Goal: Check status: Check status

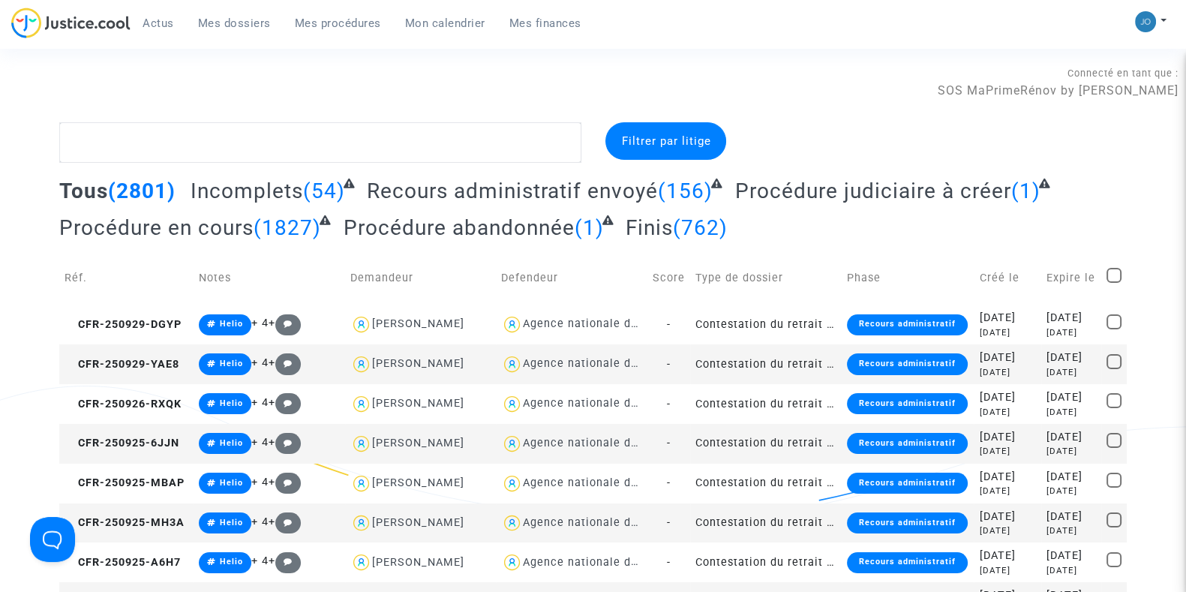
click at [305, 88] on div "Connecté en tant que : SOS MaPrimeRénov by [PERSON_NAME]" at bounding box center [589, 82] width 1178 height 36
click at [1048, 317] on div "[DATE]" at bounding box center [1071, 318] width 50 height 17
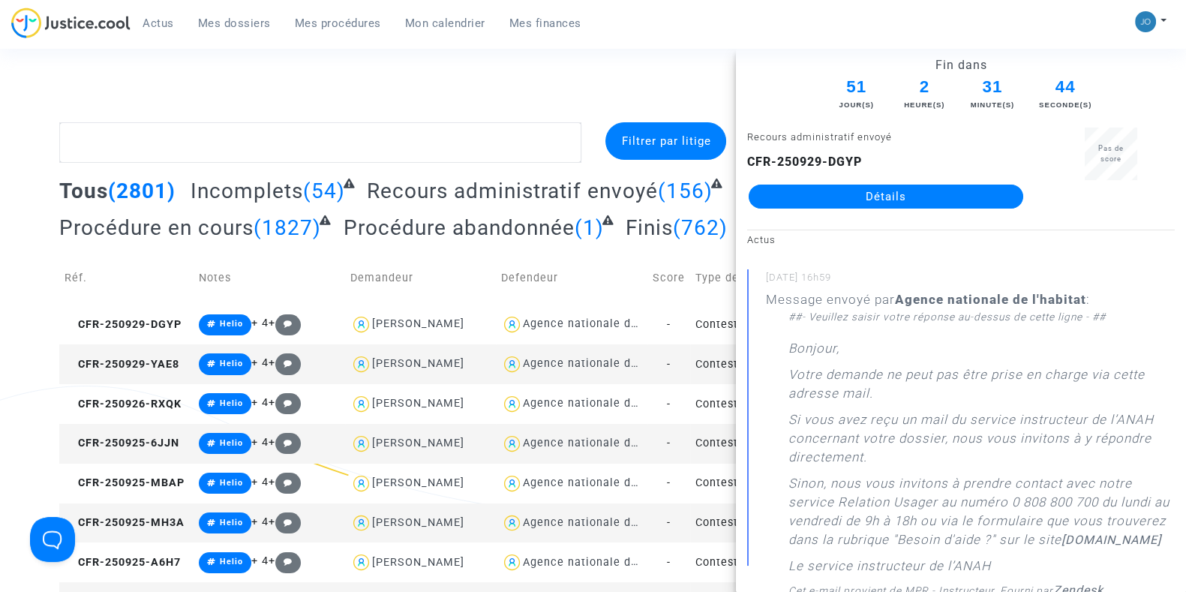
click at [884, 185] on link "Détails" at bounding box center [886, 197] width 275 height 24
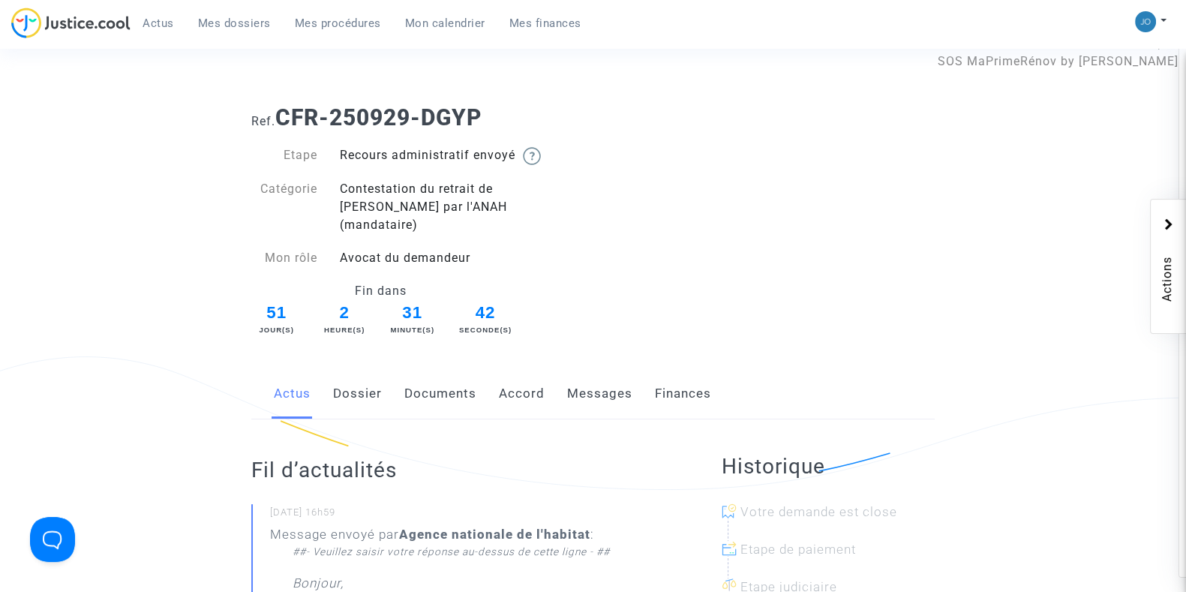
scroll to position [30, 0]
click at [365, 386] on link "Dossier" at bounding box center [357, 393] width 49 height 50
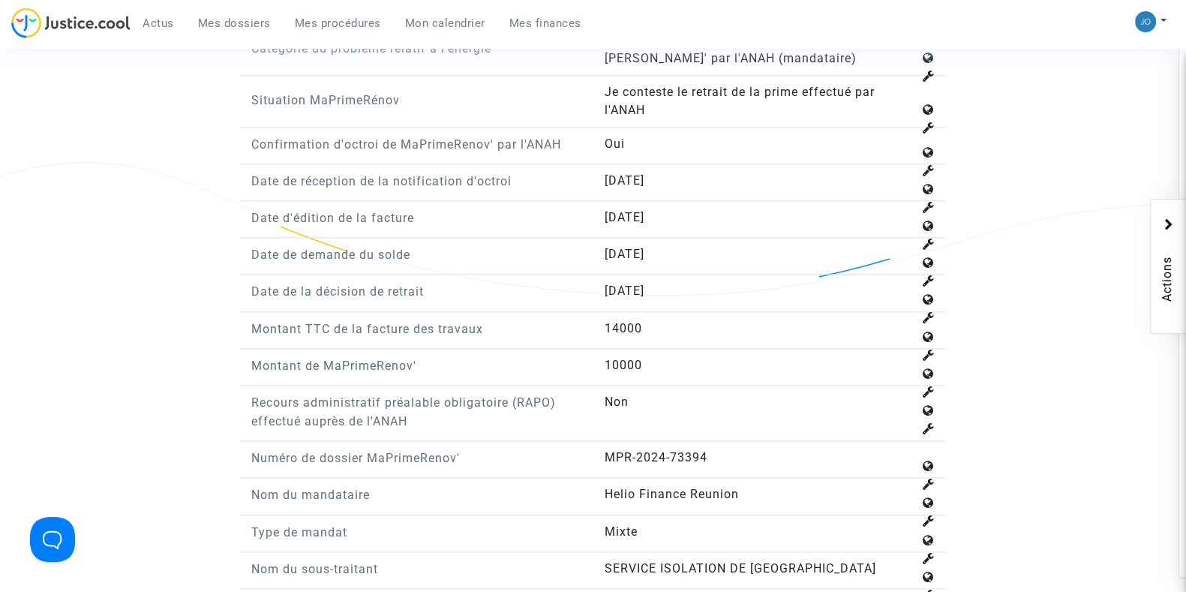
scroll to position [2204, 0]
drag, startPoint x: 609, startPoint y: 339, endPoint x: 653, endPoint y: 348, distance: 44.4
click at [653, 355] on div "Montant de MaPrimeRenov' 10000" at bounding box center [593, 369] width 706 height 29
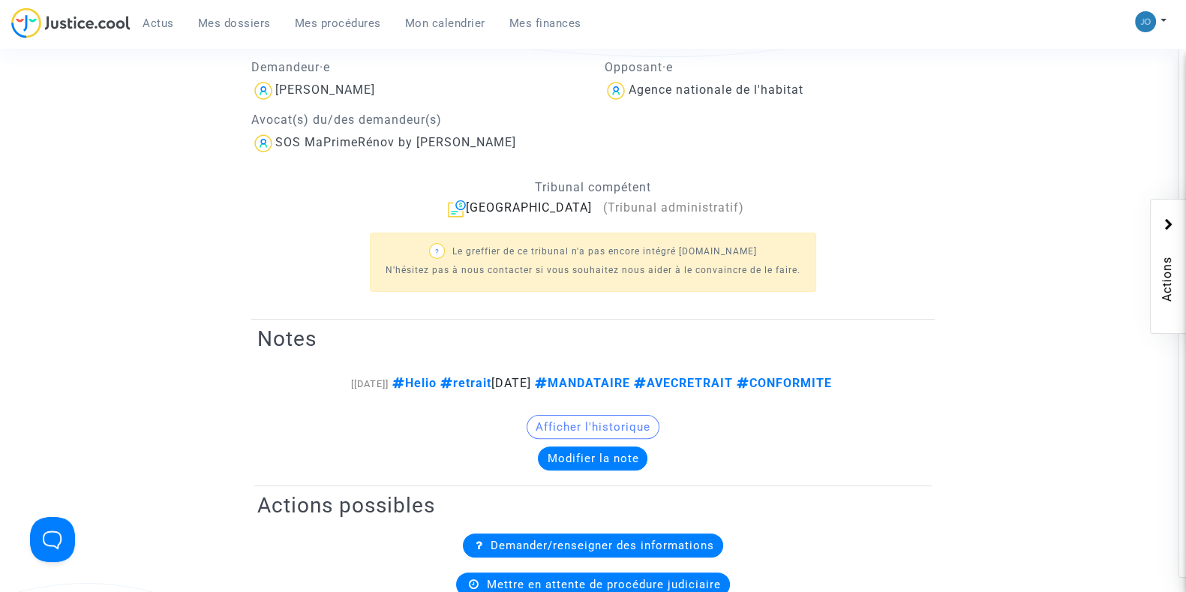
scroll to position [0, 0]
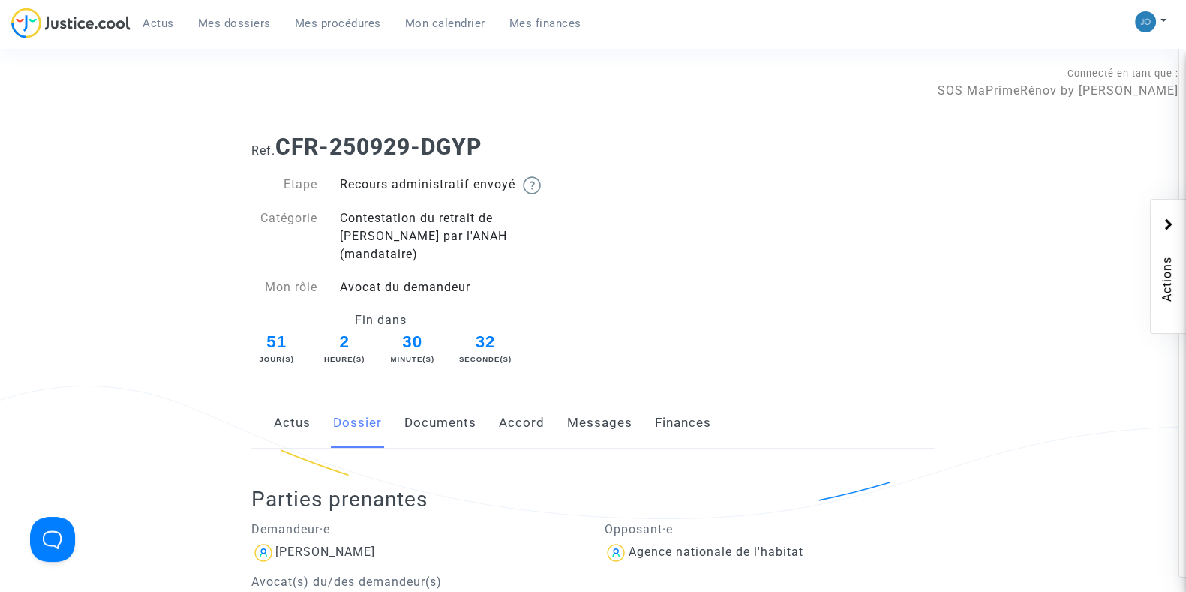
click at [428, 398] on link "Documents" at bounding box center [440, 423] width 72 height 50
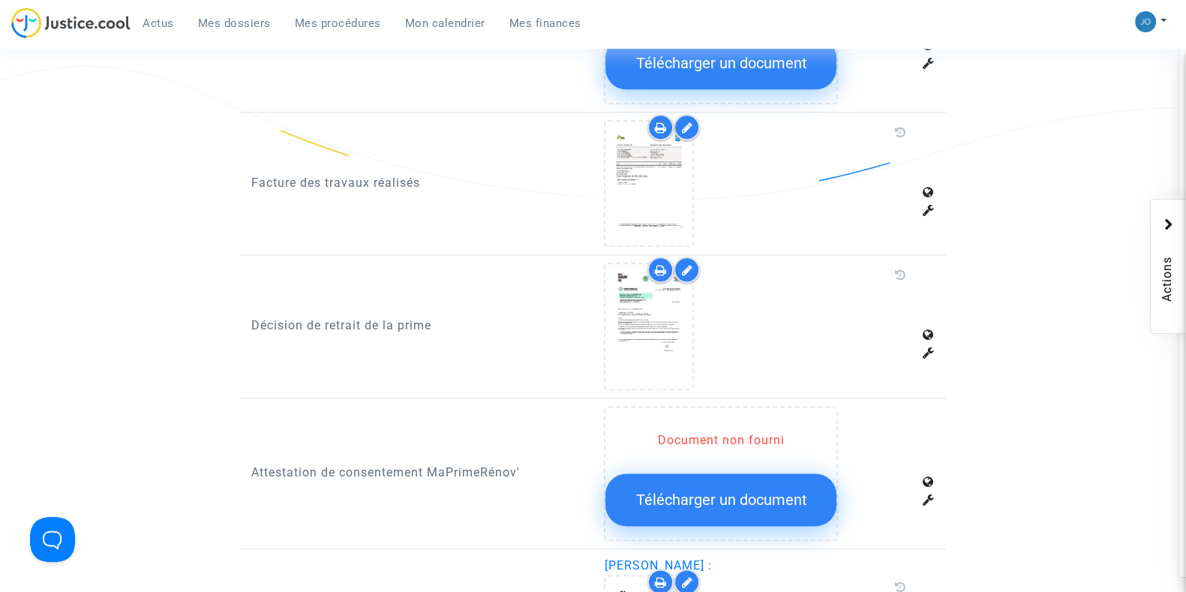
scroll to position [2303, 0]
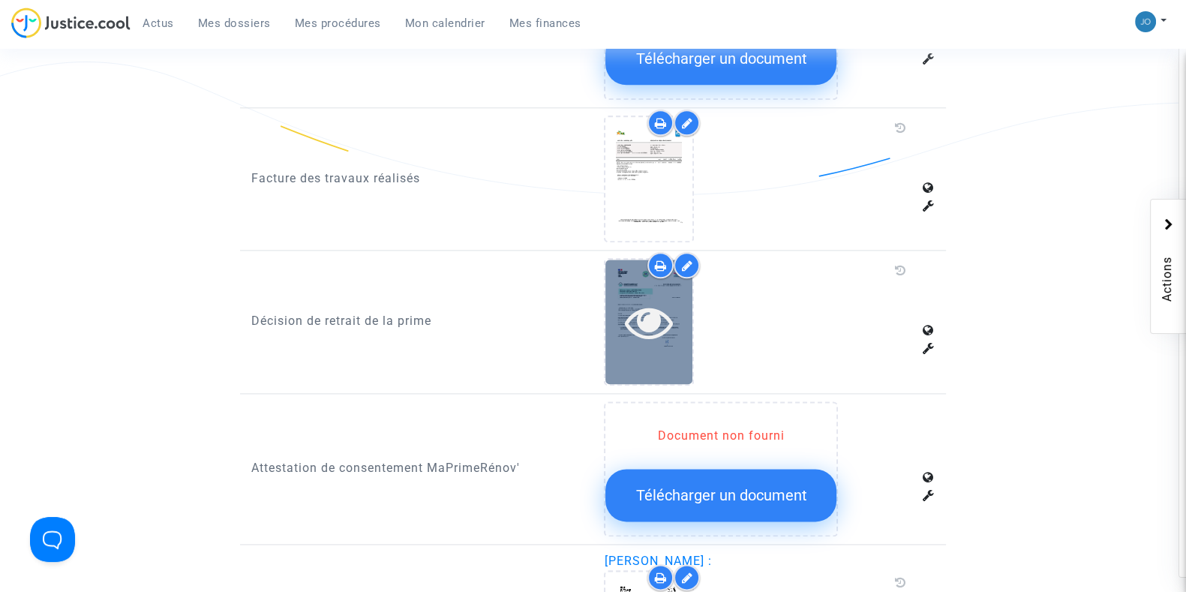
click at [664, 304] on icon at bounding box center [649, 322] width 49 height 48
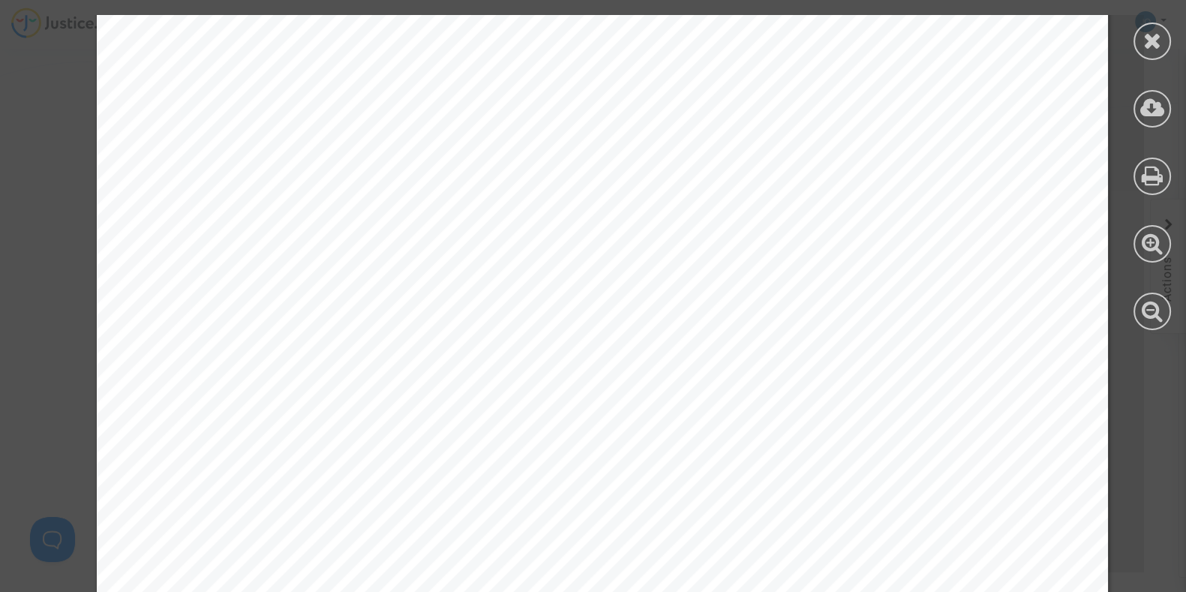
scroll to position [443, 0]
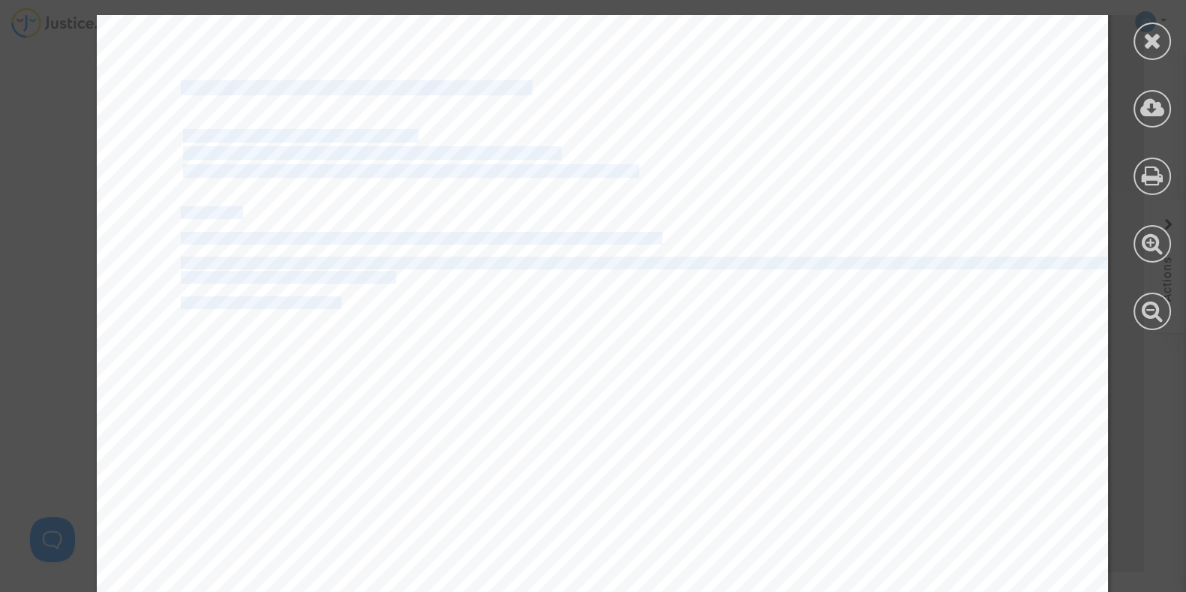
drag, startPoint x: 330, startPoint y: 298, endPoint x: 400, endPoint y: 425, distance: 145.3
click at [400, 425] on div "ABDESSAMIE MOHAMMED 5 IMP MAURICE BELLONTE 82000 MONTAUBAN Référence dossier :M…" at bounding box center [602, 287] width 1011 height 1431
click at [400, 425] on span "prime est intégralement retirée.." at bounding box center [310, 424] width 191 height 12
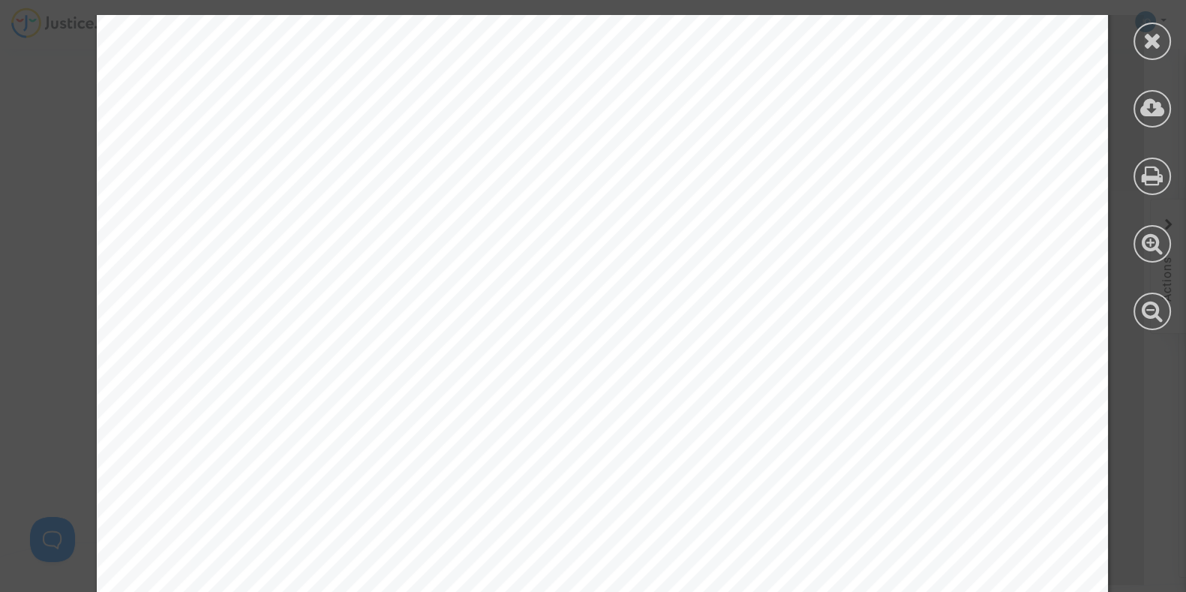
scroll to position [0, 0]
click at [1157, 33] on icon at bounding box center [1152, 40] width 19 height 23
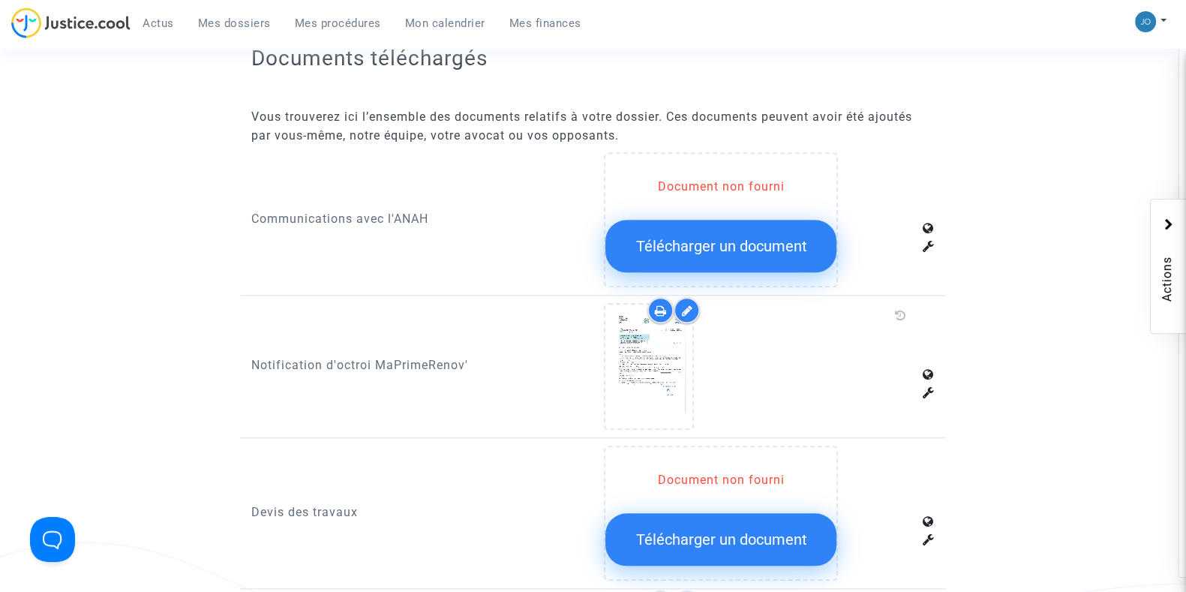
click at [274, 356] on p "Notification d'octroi MaPrimeRenov'" at bounding box center [416, 365] width 331 height 19
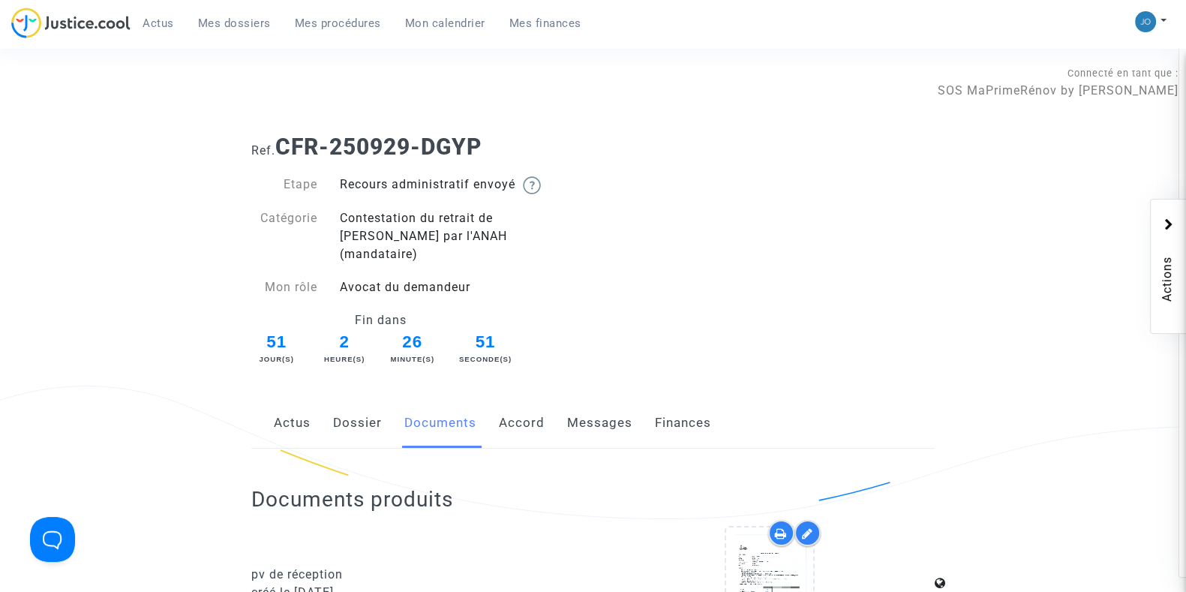
click at [330, 24] on span "Mes procédures" at bounding box center [338, 24] width 86 height 14
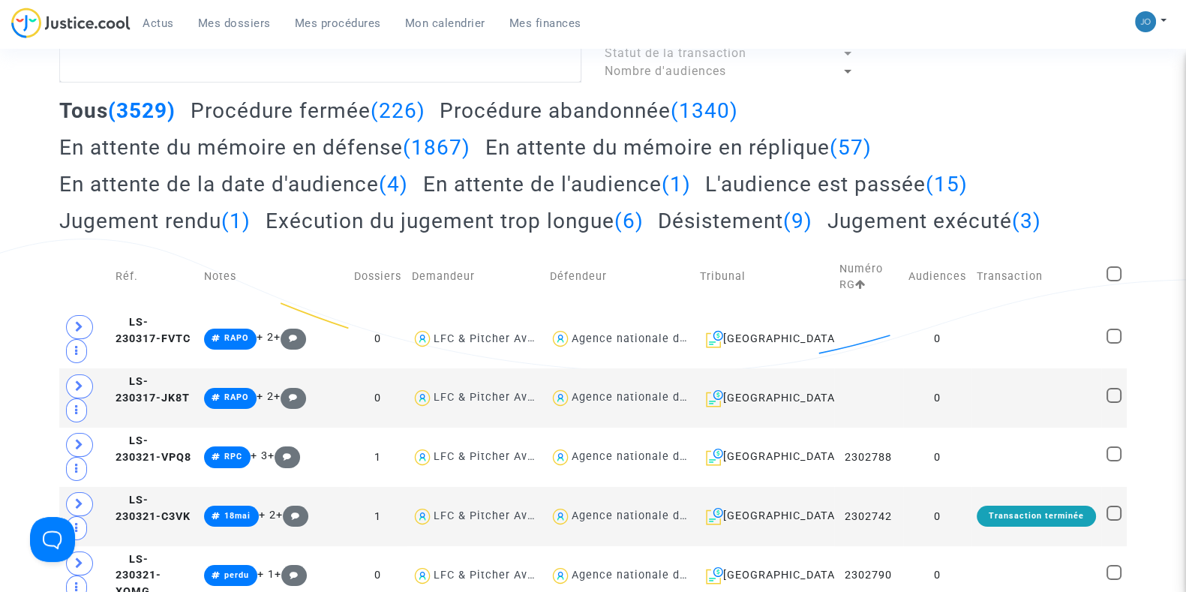
scroll to position [148, 0]
click at [971, 342] on td "0" at bounding box center [937, 337] width 68 height 59
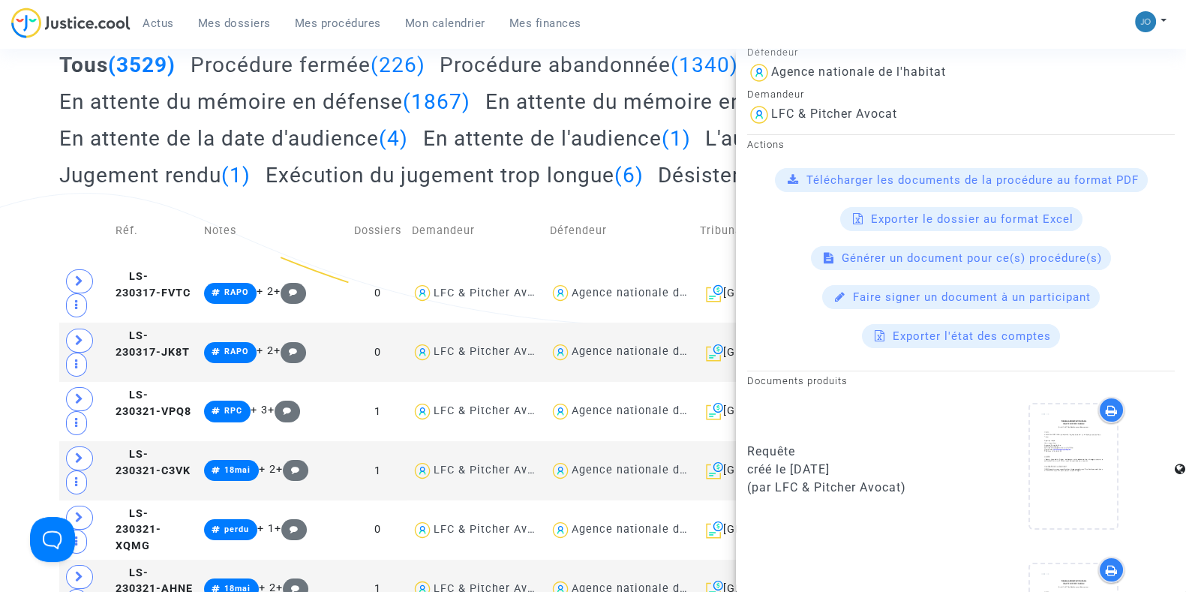
scroll to position [0, 0]
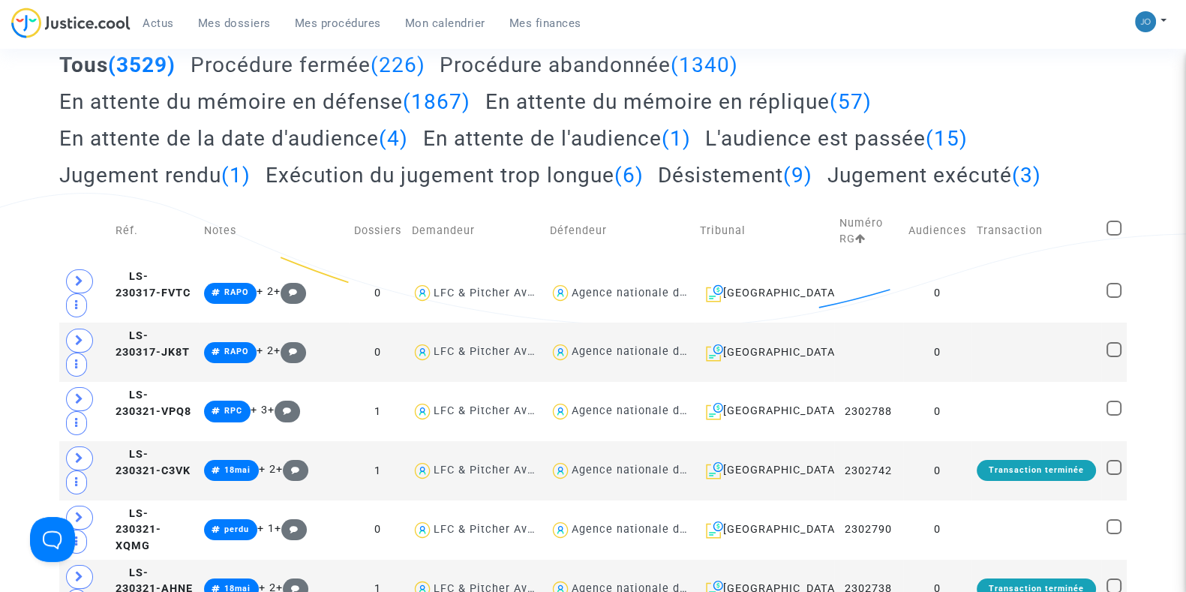
click at [535, 98] on h2 "En attente du mémoire en réplique (57)" at bounding box center [678, 102] width 386 height 26
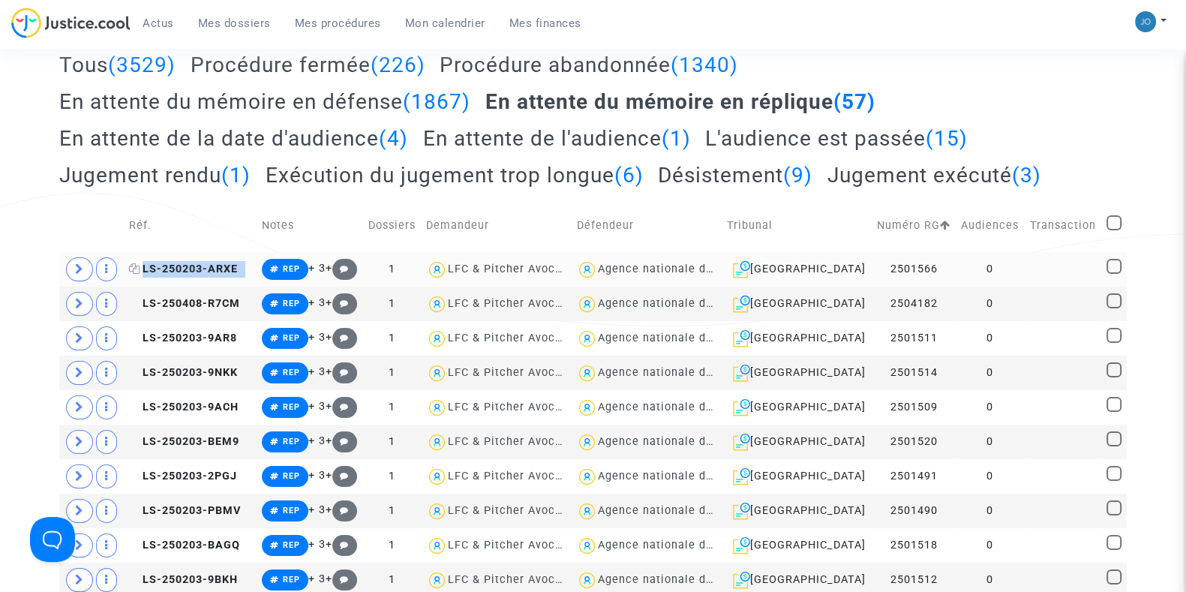
drag, startPoint x: 248, startPoint y: 263, endPoint x: 137, endPoint y: 266, distance: 110.3
click at [137, 266] on td "LS-250203-ARXE" at bounding box center [190, 269] width 133 height 35
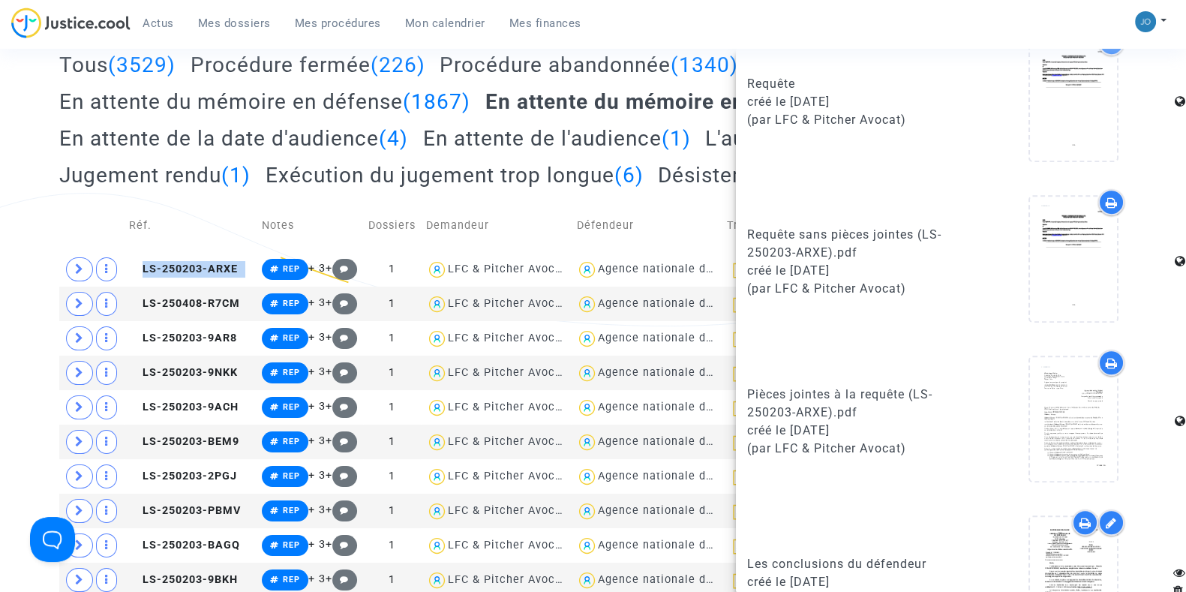
scroll to position [962, 0]
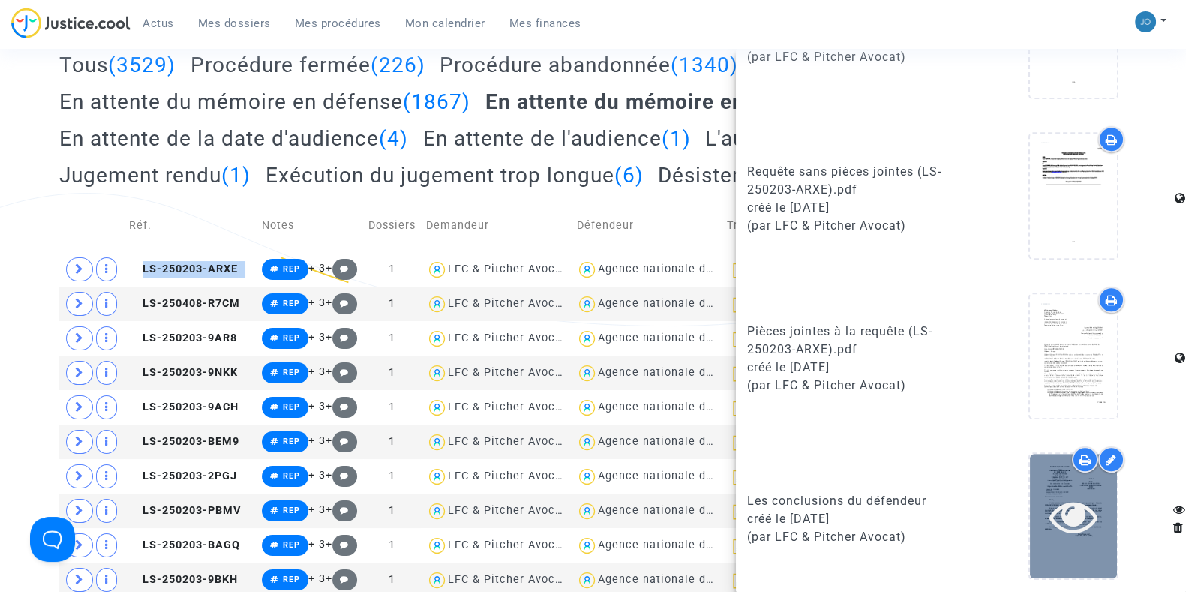
click at [1066, 498] on icon at bounding box center [1073, 516] width 49 height 48
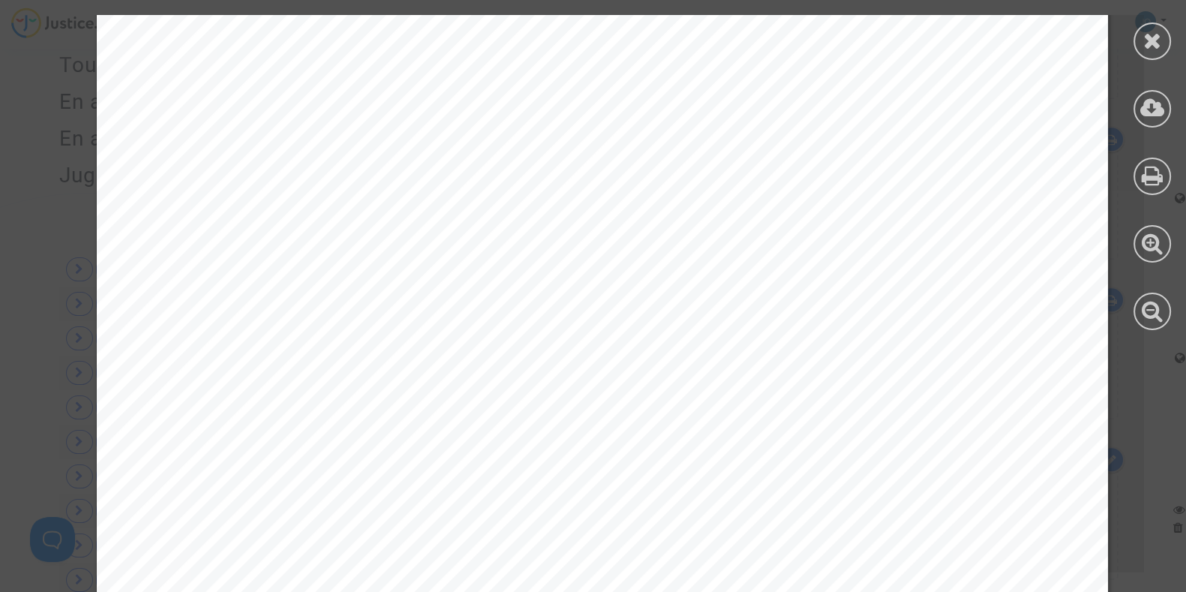
scroll to position [245, 0]
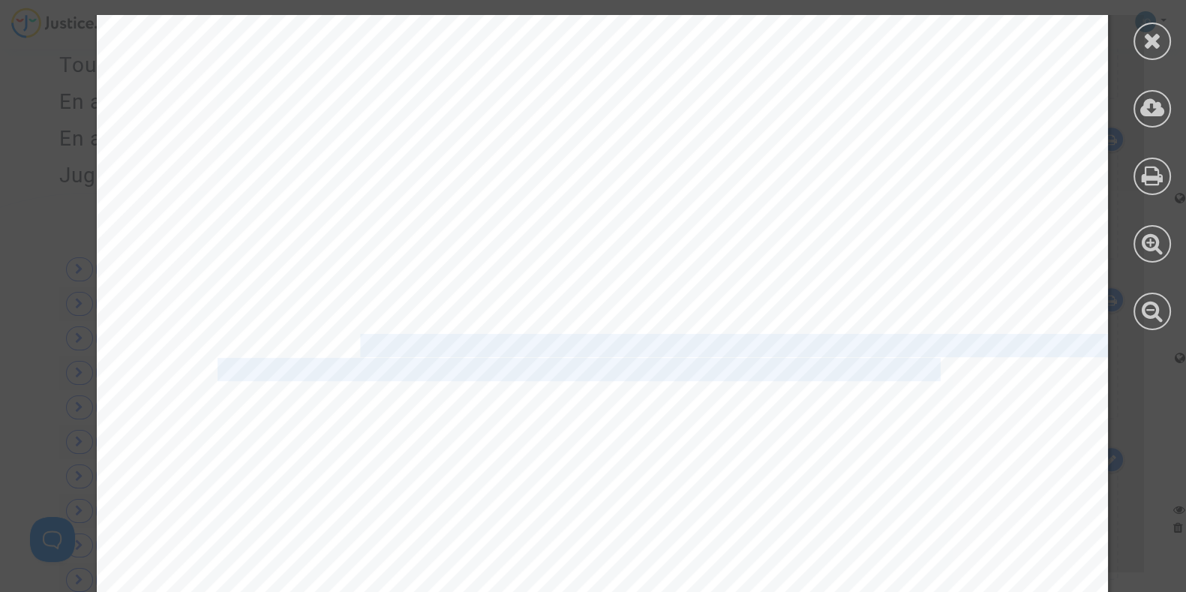
drag, startPoint x: 346, startPoint y: 345, endPoint x: 920, endPoint y: 373, distance: 575.2
click at [920, 373] on div "REPUBLIQUE FRANCAISE ______ TRIBUNAL ADMINISTRATIF DE VERSAILLES 56, Avenue de …" at bounding box center [602, 485] width 1011 height 1431
click at [920, 373] on span "ZIDANE IGUENANE, dans l'instance enregistrée sous le numéro mentionné ci-dessus." at bounding box center [593, 369] width 750 height 20
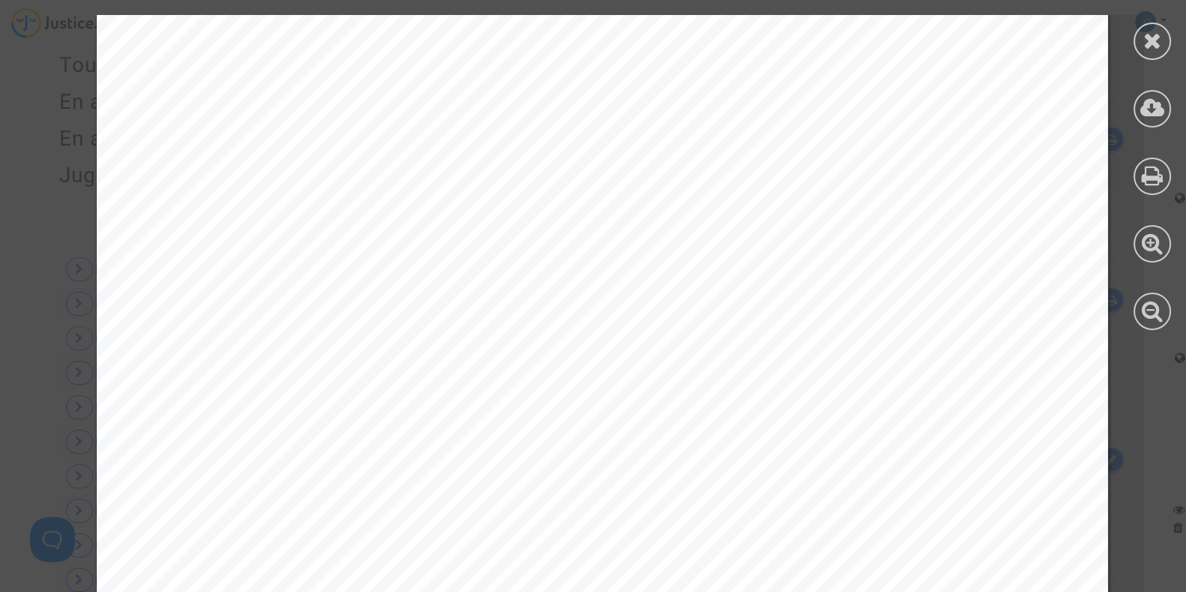
scroll to position [236, 0]
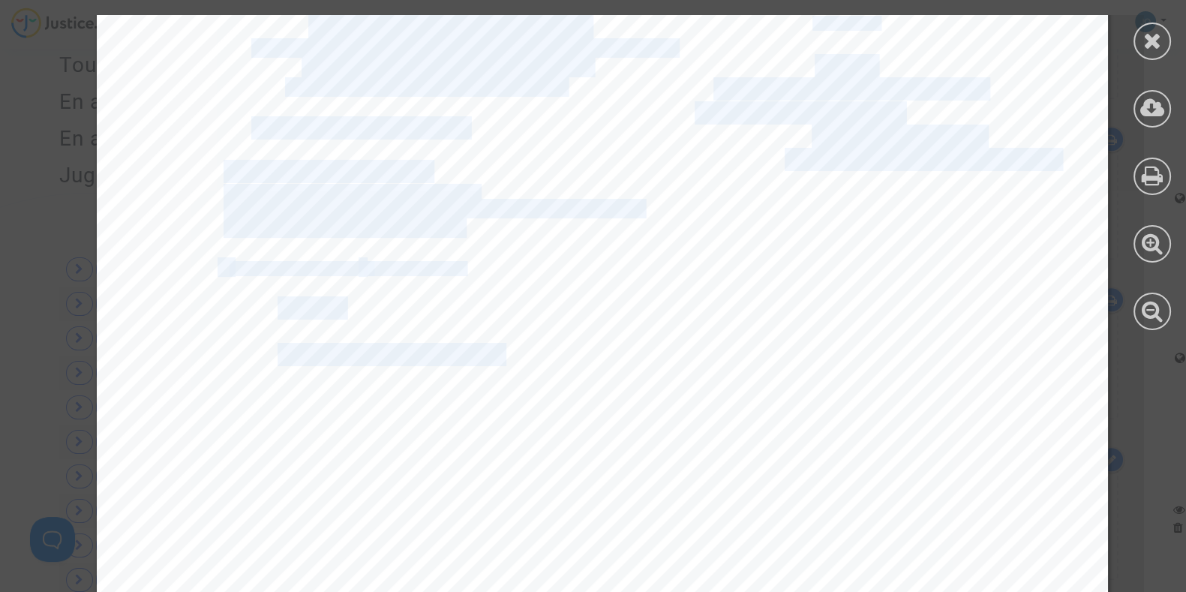
drag, startPoint x: 495, startPoint y: 353, endPoint x: 893, endPoint y: 523, distance: 432.4
click at [893, 523] on div "REPUBLIQUE FRANCAISE ______ TRIBUNAL ADMINISTRATIF DE VERSAILLES 56, Avenue de …" at bounding box center [602, 494] width 1011 height 1431
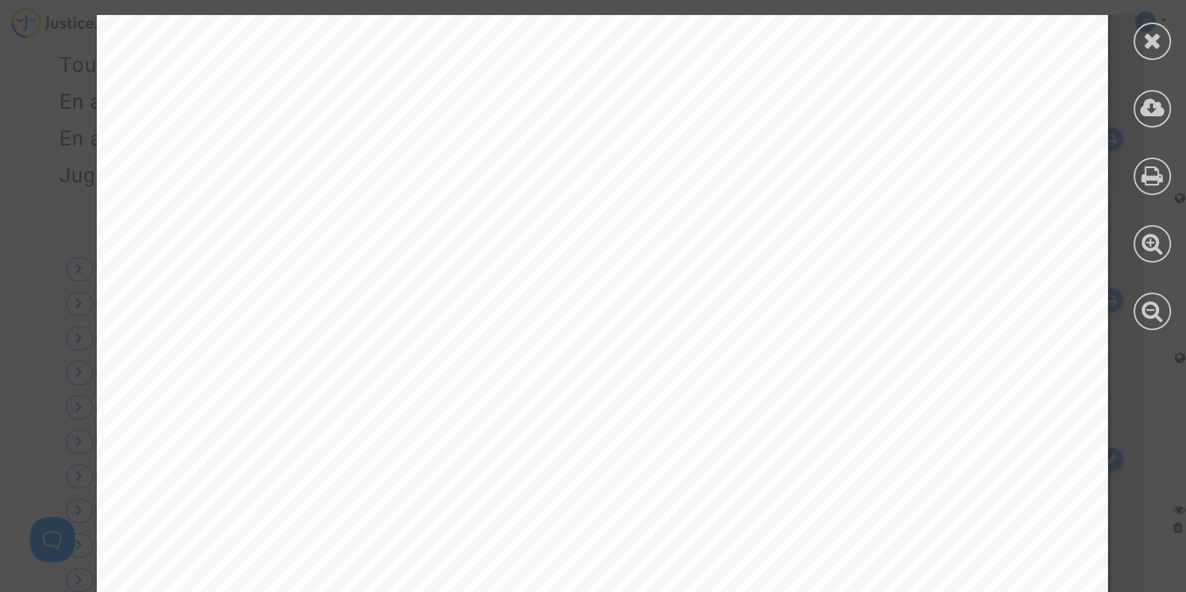
drag, startPoint x: 893, startPoint y: 523, endPoint x: 386, endPoint y: 488, distance: 507.5
click at [386, 488] on span "électronique au moyen d’une téléprocédure." at bounding box center [411, 495] width 387 height 20
click at [1152, 46] on icon at bounding box center [1152, 40] width 19 height 23
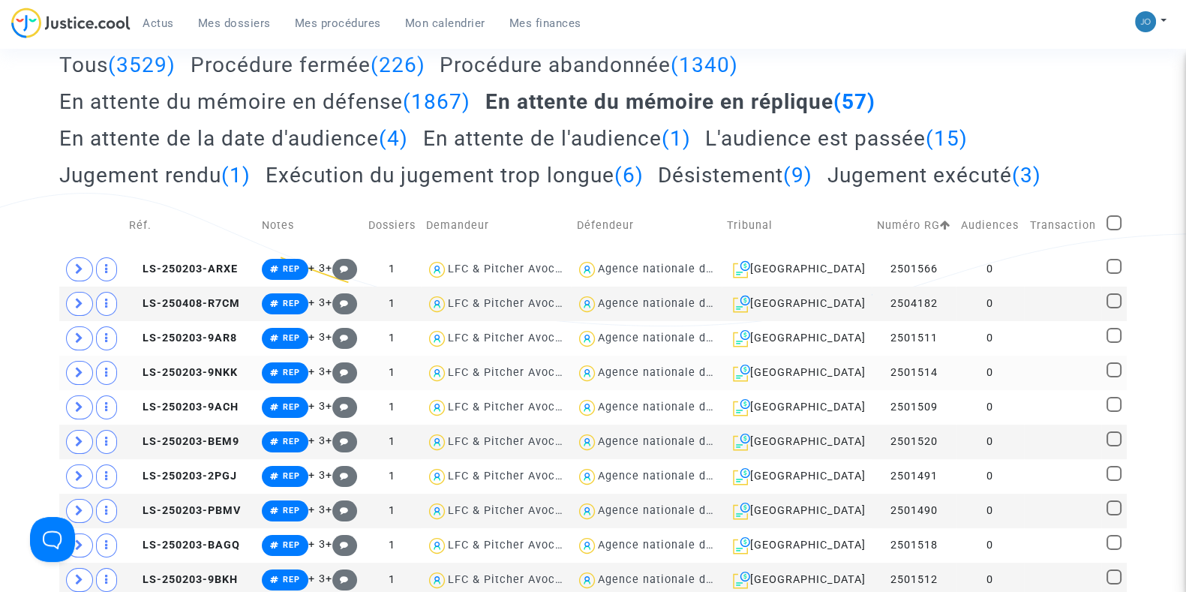
click at [1010, 382] on td "0" at bounding box center [990, 373] width 68 height 35
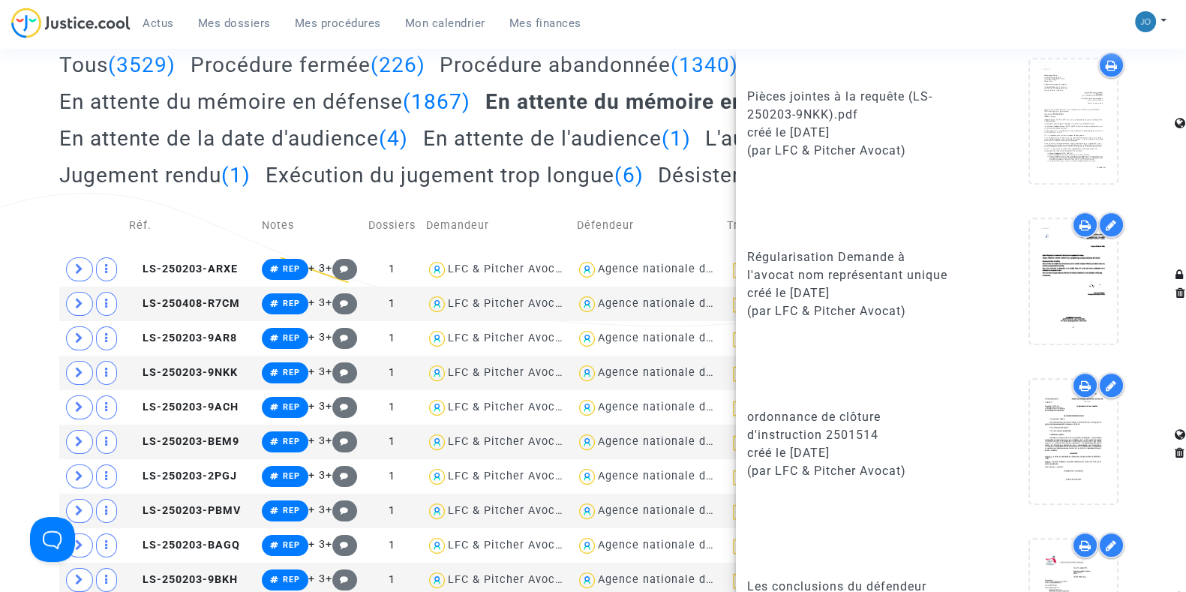
scroll to position [1317, 0]
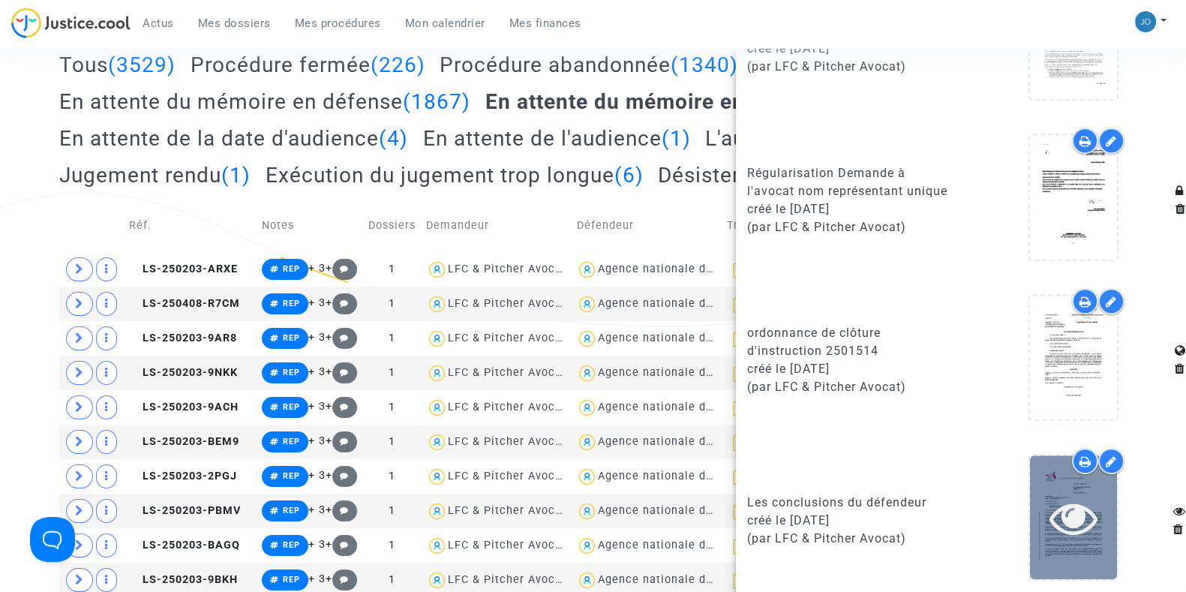
click at [1049, 512] on icon at bounding box center [1073, 518] width 49 height 48
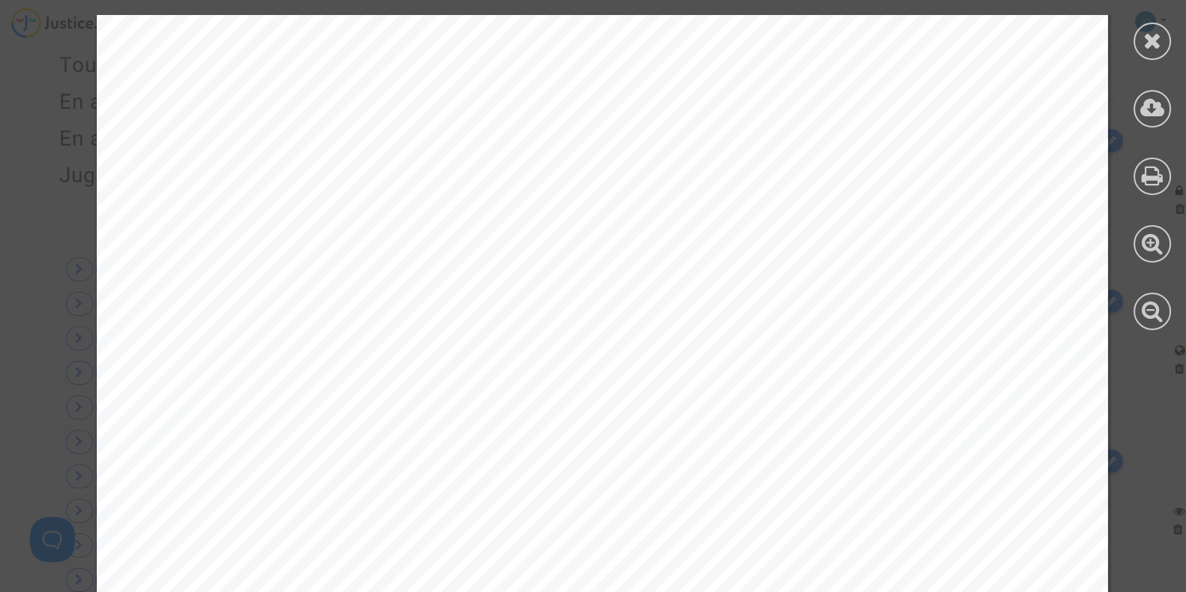
scroll to position [517, 0]
drag, startPoint x: 223, startPoint y: 192, endPoint x: 665, endPoint y: 359, distance: 473.1
click at [665, 359] on div "Paris, le 25 septembre 2025 Tribunal administratif de Grenoble 2 place de Verdu…" at bounding box center [602, 213] width 1011 height 1431
click at [596, 399] on span "n’a pas été contestée dans les voies et délais de recou" at bounding box center [654, 407] width 415 height 19
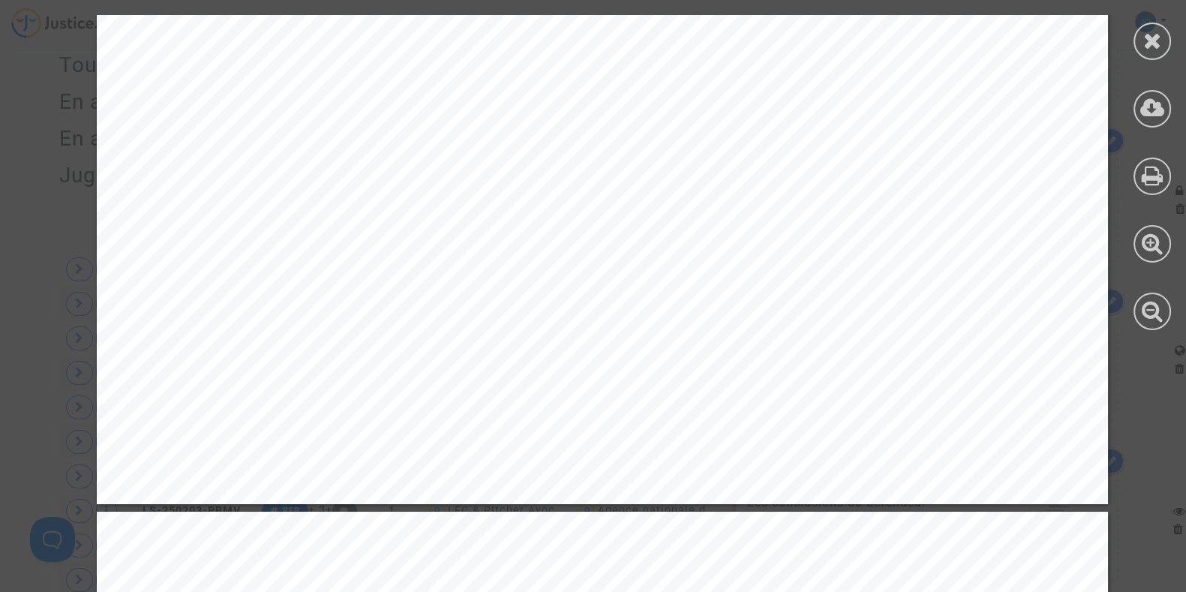
scroll to position [943, 0]
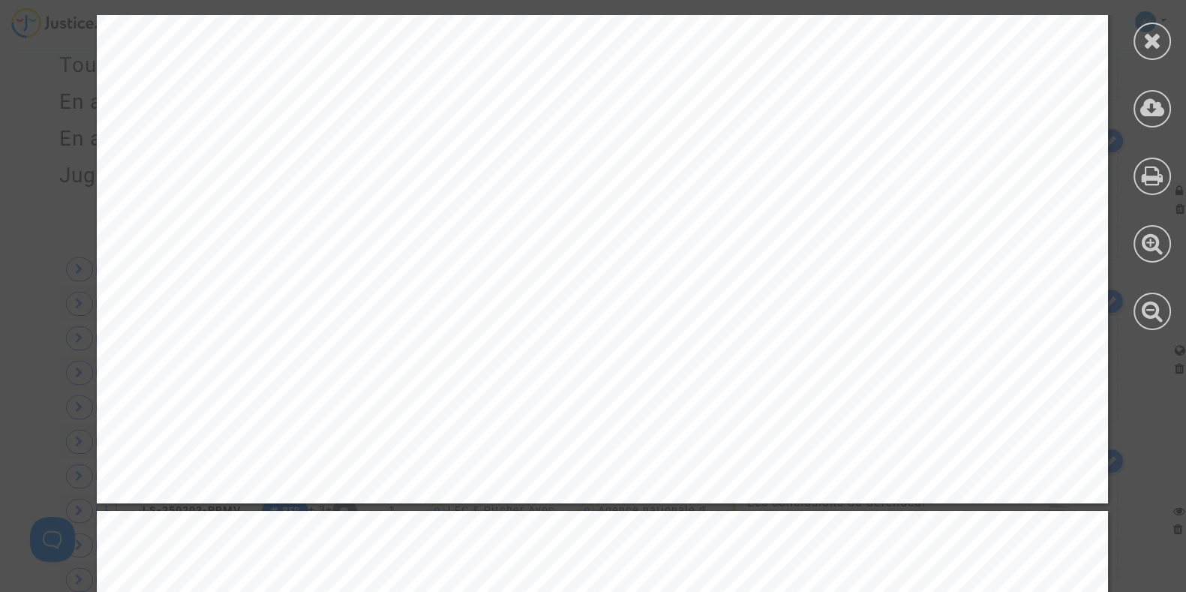
drag, startPoint x: 487, startPoint y: 272, endPoint x: 290, endPoint y: 350, distance: 212.4
click at [290, 350] on span "enregistrée." at bounding box center [261, 345] width 89 height 19
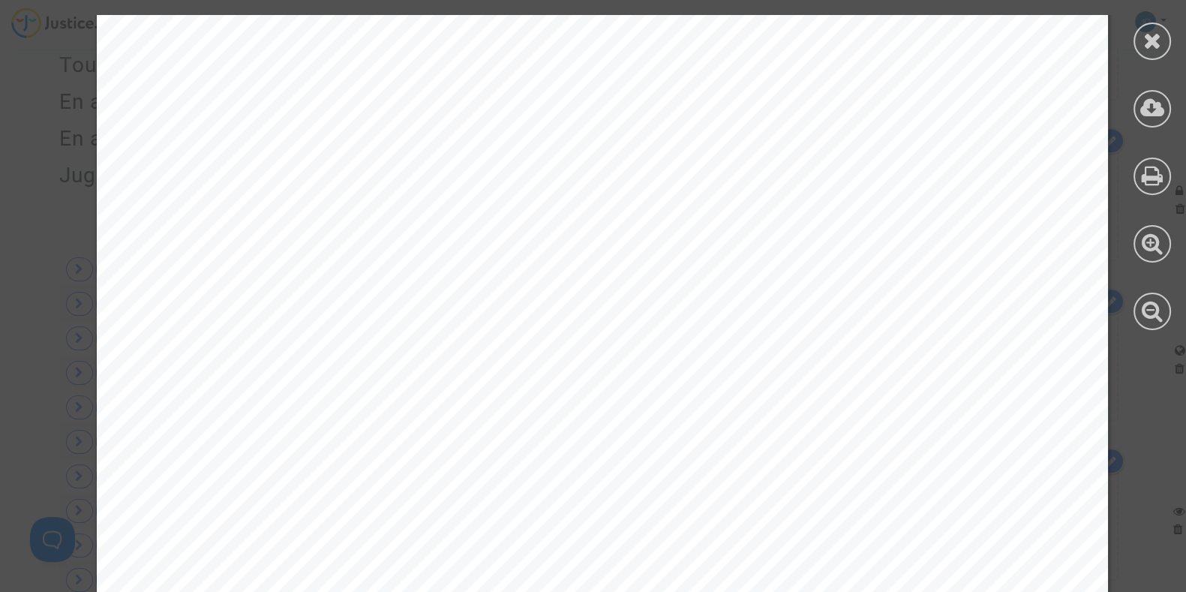
scroll to position [2984, 0]
drag, startPoint x: 278, startPoint y: 250, endPoint x: 419, endPoint y: 294, distance: 147.1
drag, startPoint x: 419, startPoint y: 294, endPoint x: 299, endPoint y: 309, distance: 120.9
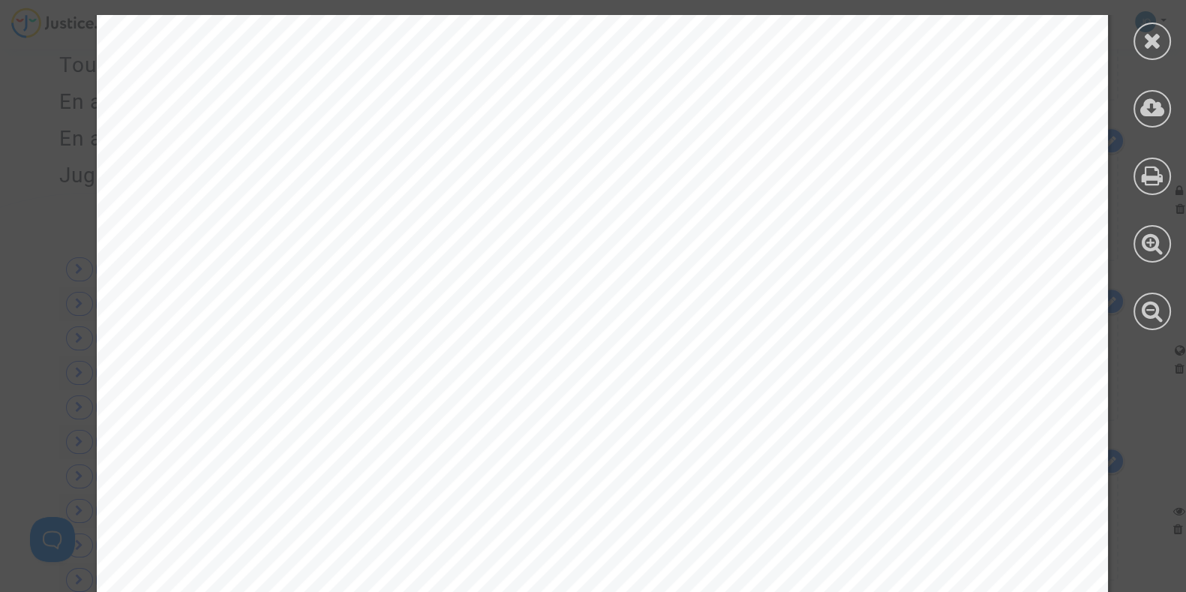
drag, startPoint x: 299, startPoint y: 309, endPoint x: 293, endPoint y: 287, distance: 22.6
click at [578, 494] on span "Vous aviez déposé une demande de paiement pour le dossier MPR-2021-976302." at bounding box center [436, 491] width 485 height 12
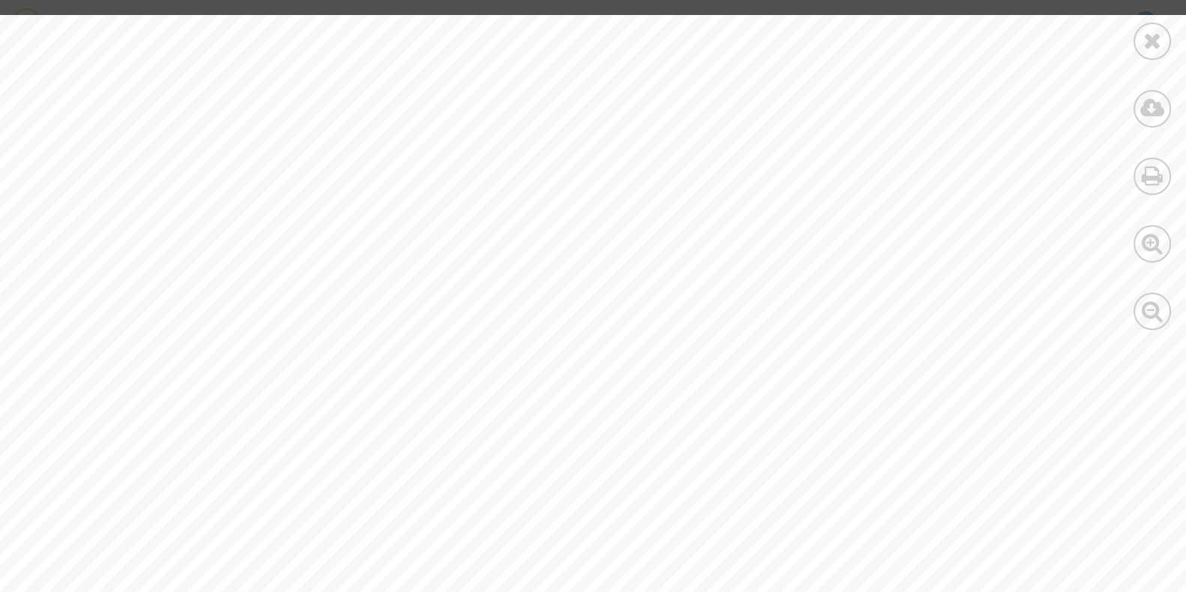
scroll to position [14580, 255]
drag, startPoint x: 555, startPoint y: 281, endPoint x: 329, endPoint y: 272, distance: 226.7
click at [329, 272] on div "Ordre de paiement Service ordonnateur l'ANAH Comptable assignataire : Direction…" at bounding box center [488, 326] width 1431 height 1011
click at [329, 272] on span "IBAN :" at bounding box center [348, 278] width 43 height 13
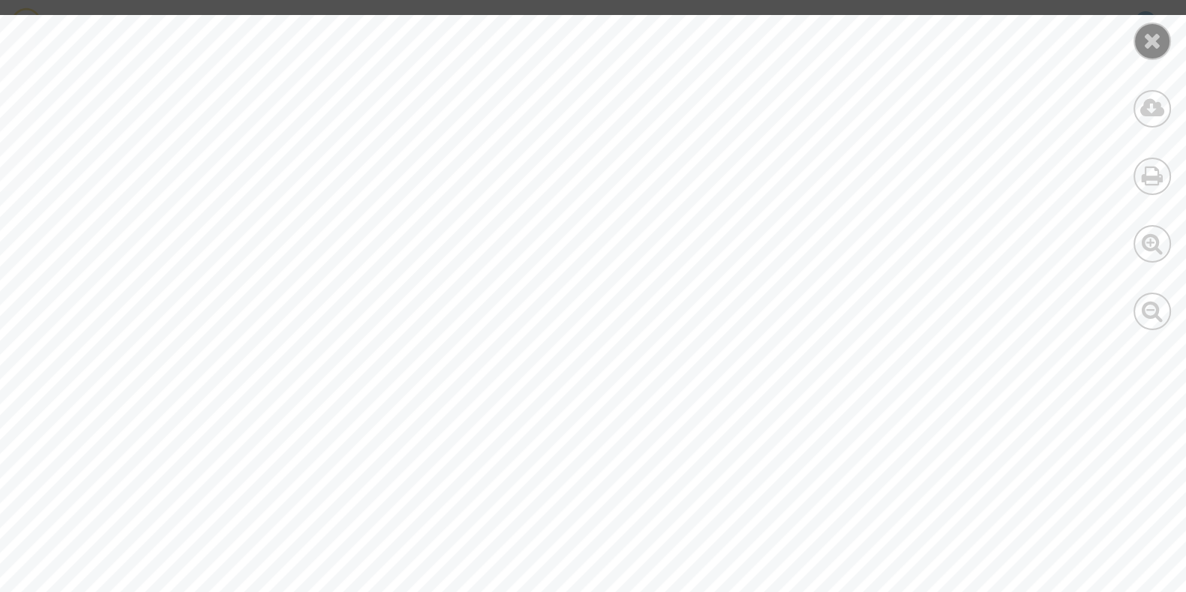
click at [1145, 50] on icon at bounding box center [1152, 40] width 19 height 23
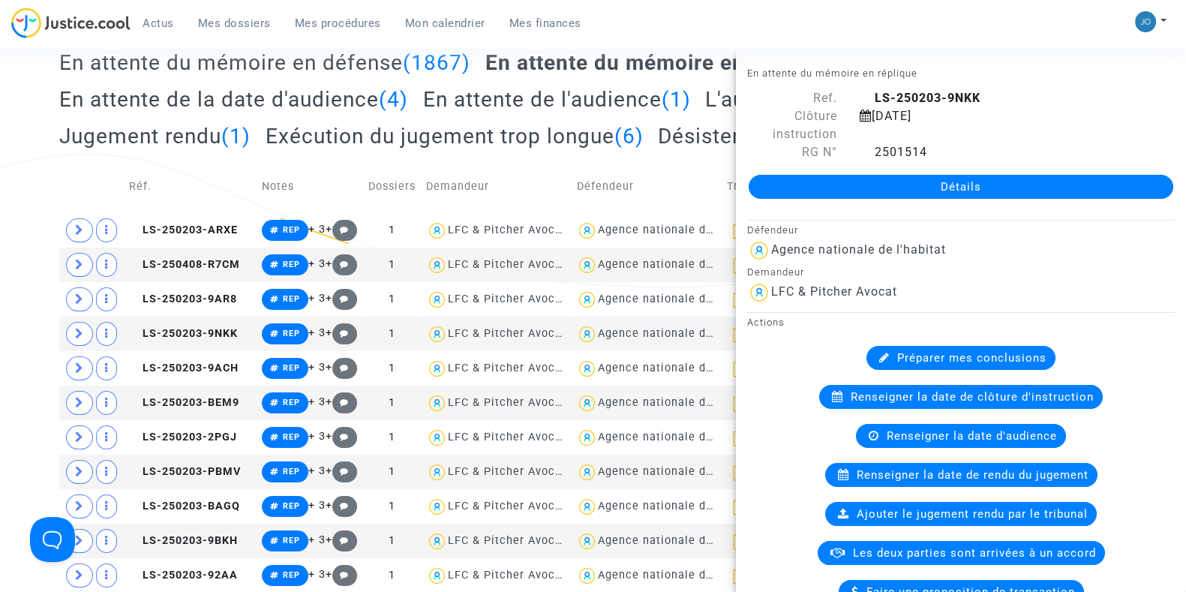
scroll to position [236, 0]
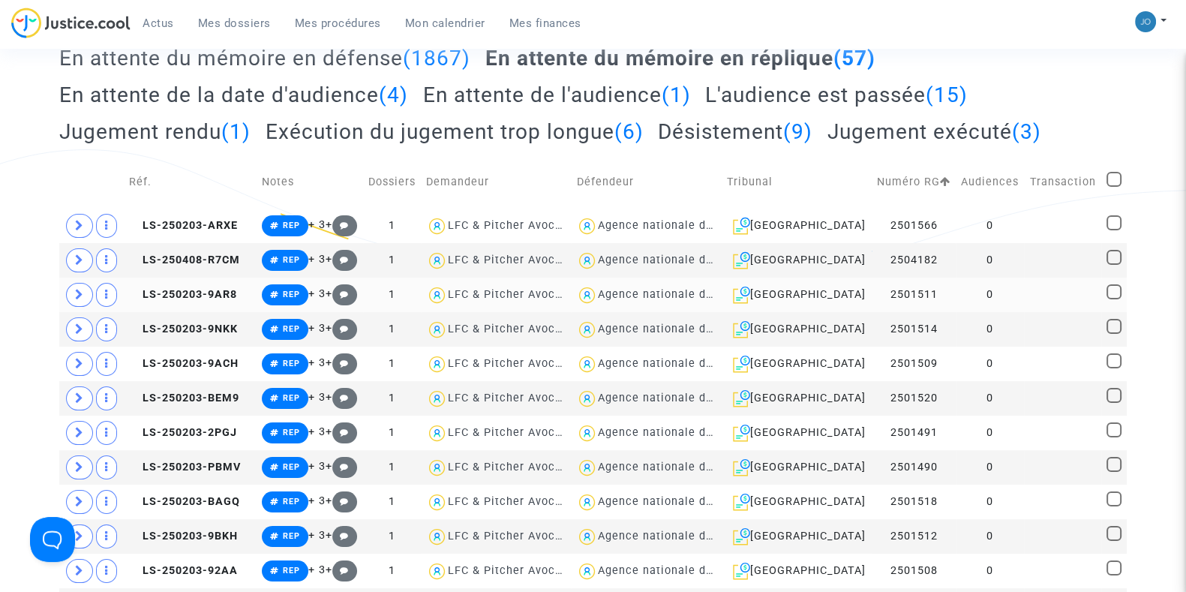
click at [1002, 290] on td "0" at bounding box center [990, 295] width 68 height 35
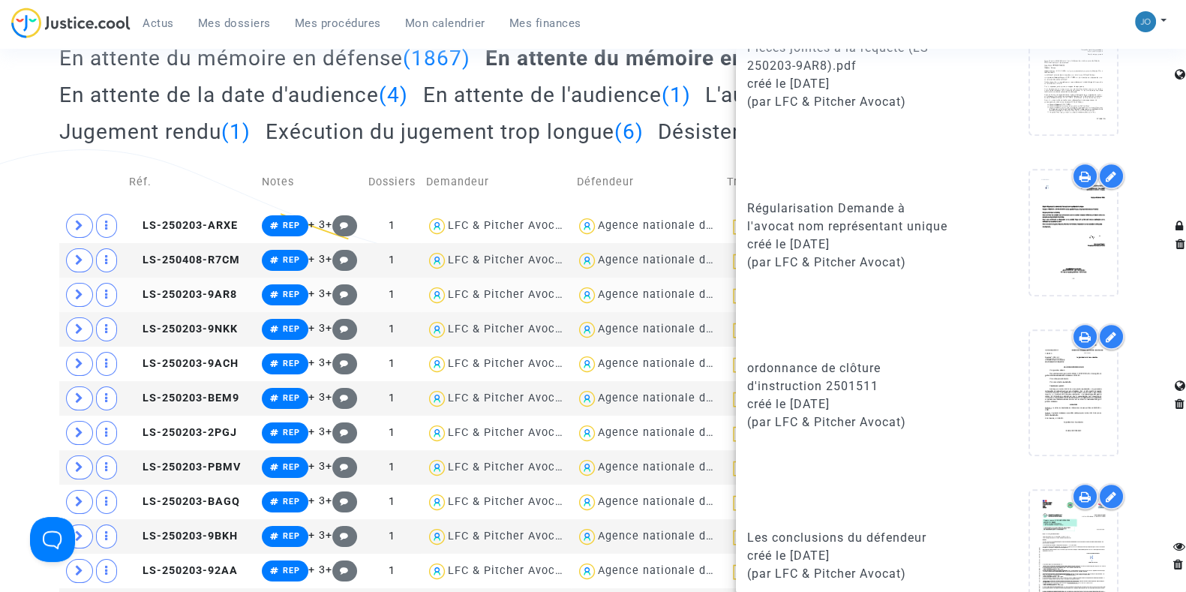
scroll to position [1317, 0]
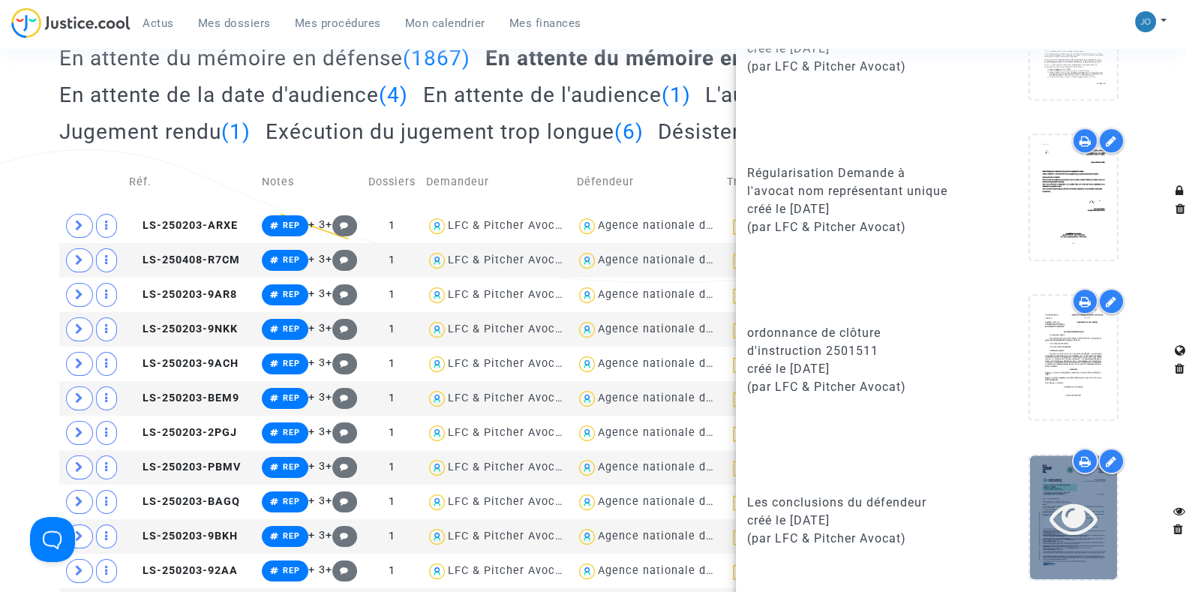
click at [1065, 494] on icon at bounding box center [1073, 518] width 49 height 48
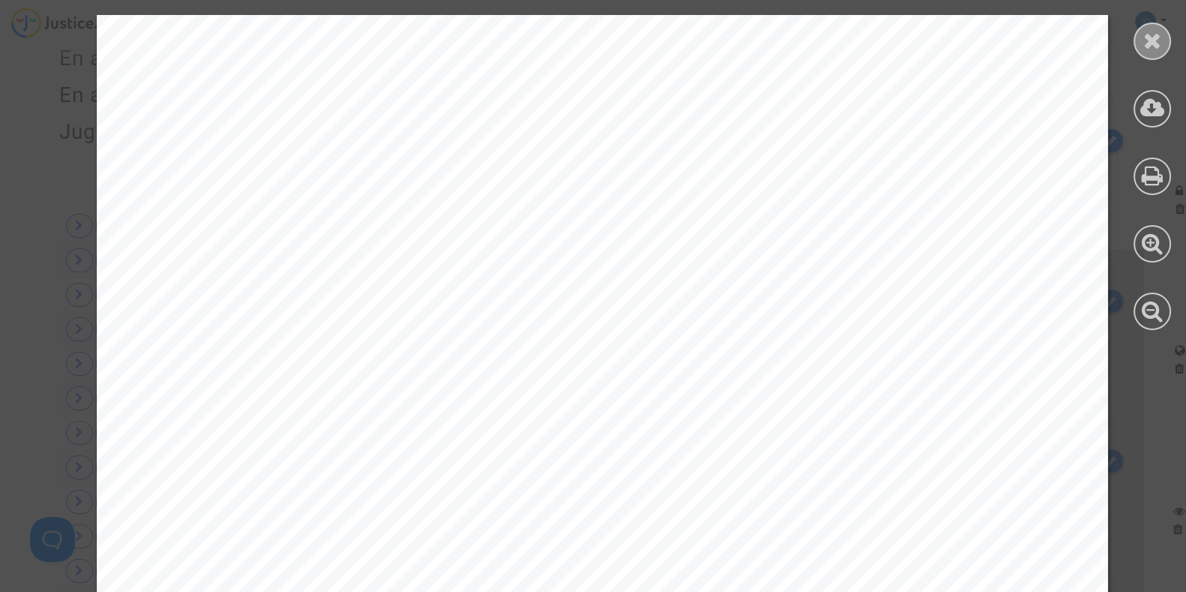
click at [1155, 35] on icon at bounding box center [1152, 40] width 19 height 23
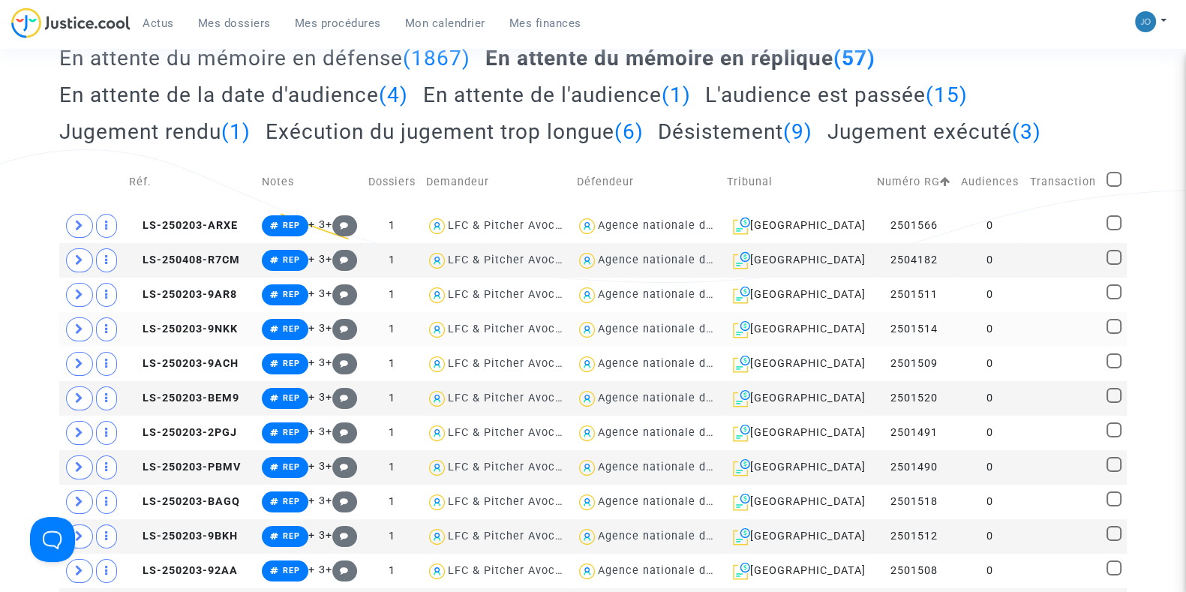
click at [995, 323] on td "0" at bounding box center [990, 329] width 68 height 35
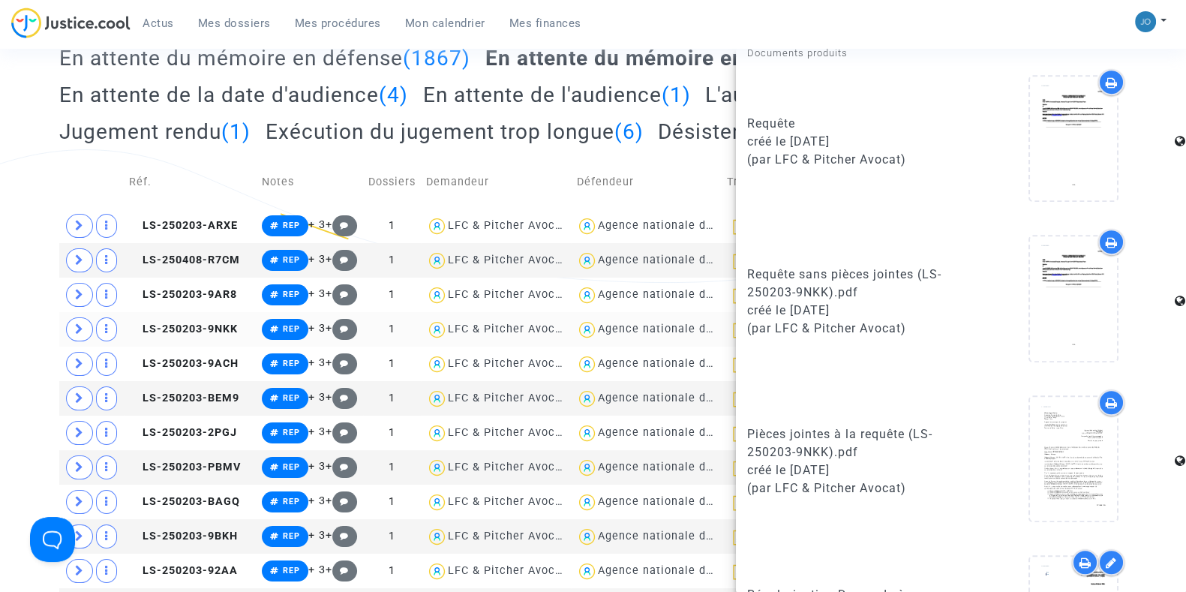
scroll to position [1317, 0]
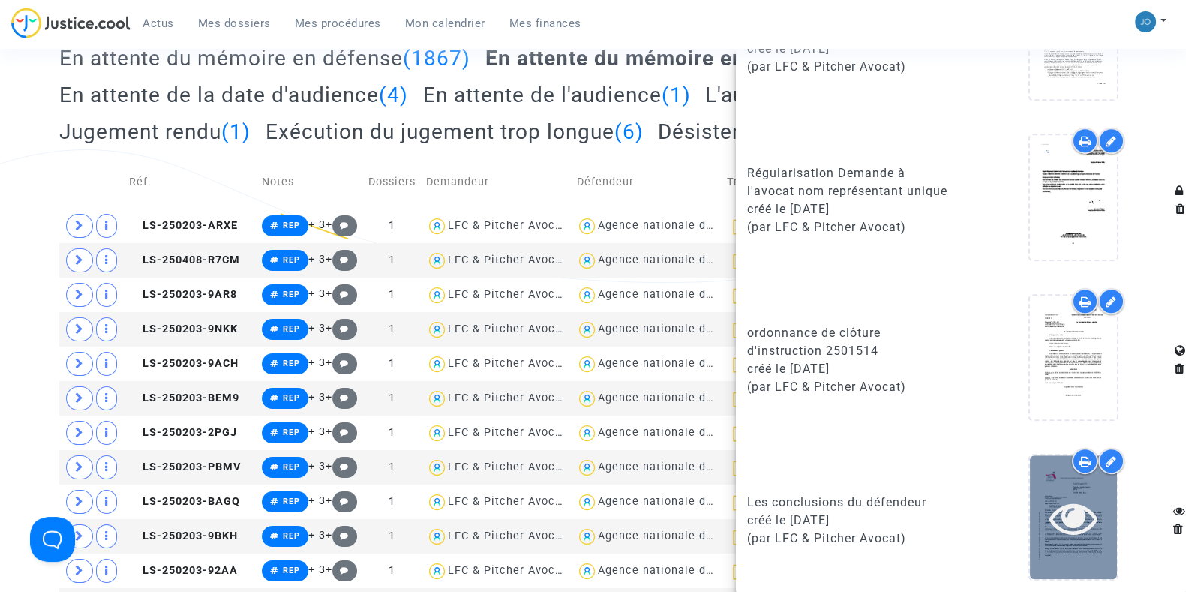
click at [1052, 482] on div at bounding box center [1073, 517] width 87 height 124
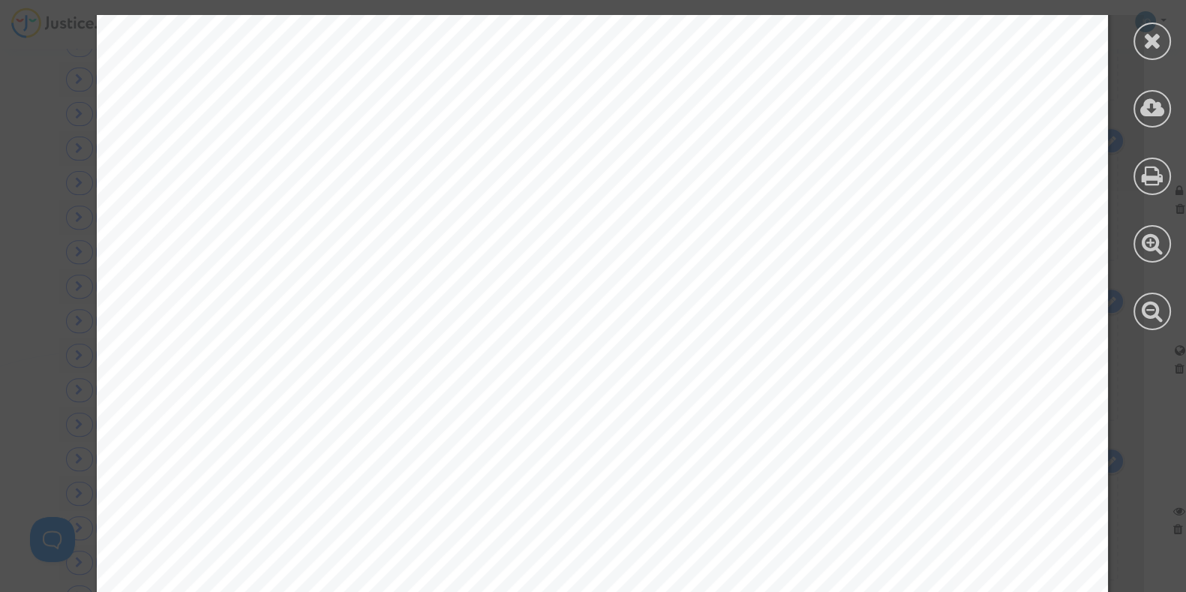
scroll to position [13562, 0]
drag, startPoint x: 647, startPoint y: 196, endPoint x: 1158, endPoint y: 46, distance: 533.0
click at [1158, 46] on icon at bounding box center [1152, 40] width 19 height 23
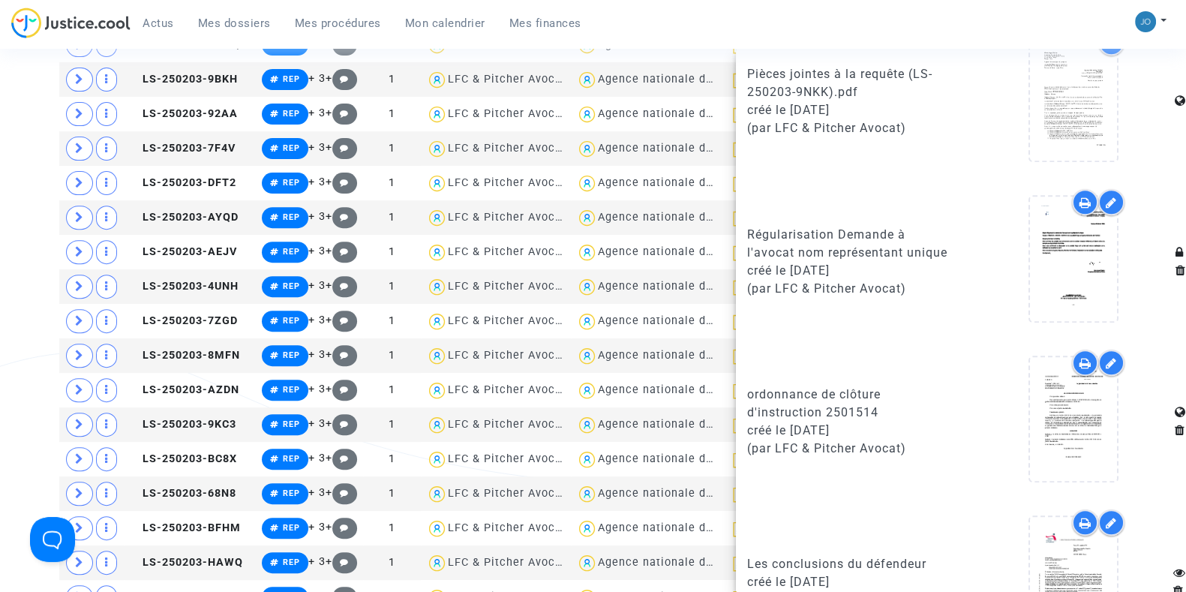
scroll to position [1317, 0]
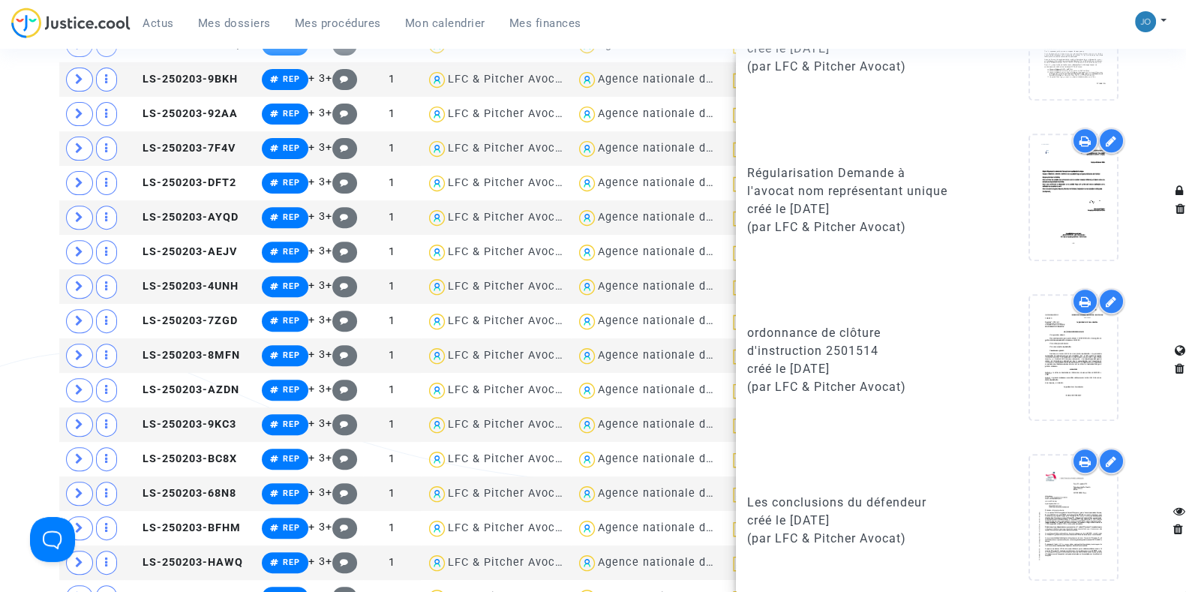
click at [24, 218] on div "Tribunal de commerce Tribunal judiciaire Tribunal administratif Statut de la tr…" at bounding box center [593, 479] width 1186 height 2100
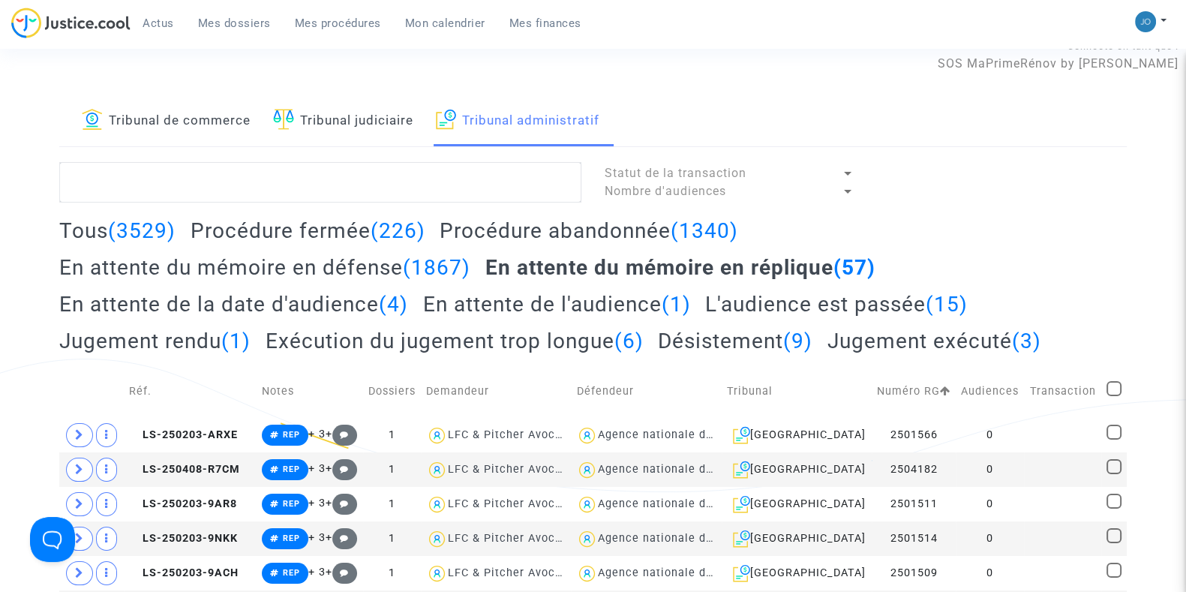
scroll to position [0, 0]
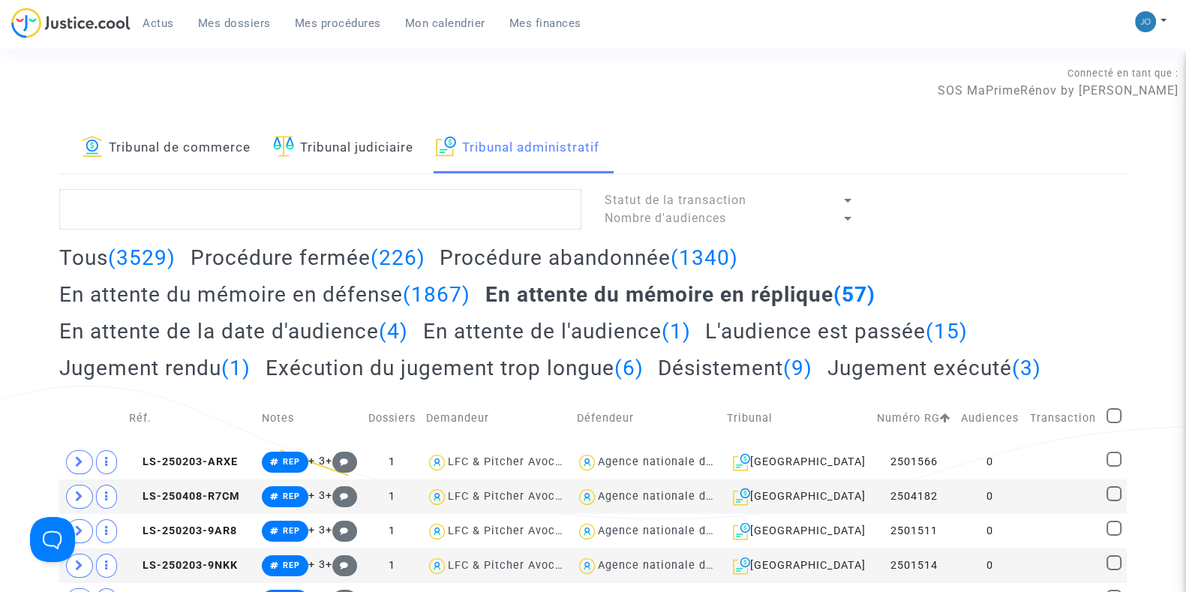
click at [461, 15] on link "Mon calendrier" at bounding box center [445, 23] width 104 height 23
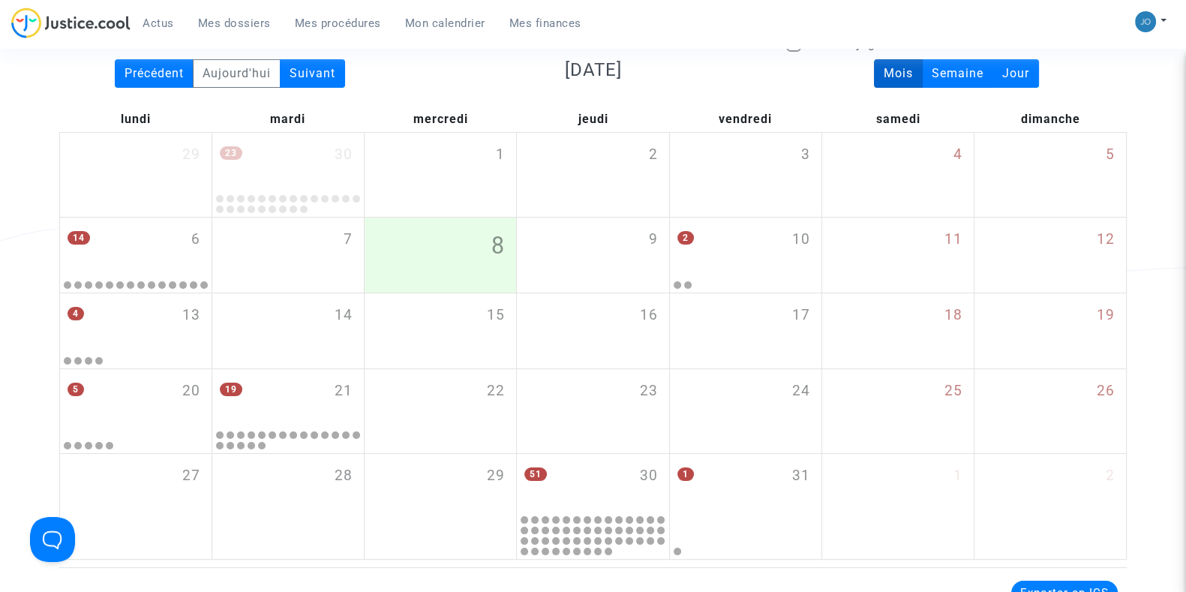
scroll to position [161, 0]
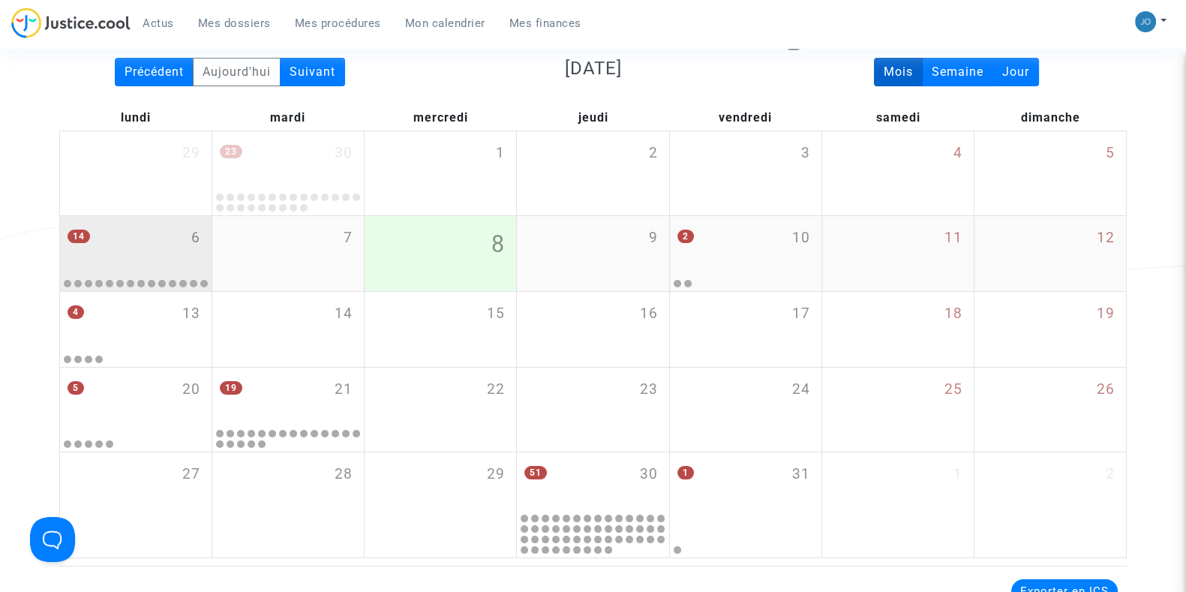
click at [107, 264] on div "14 6" at bounding box center [136, 245] width 152 height 59
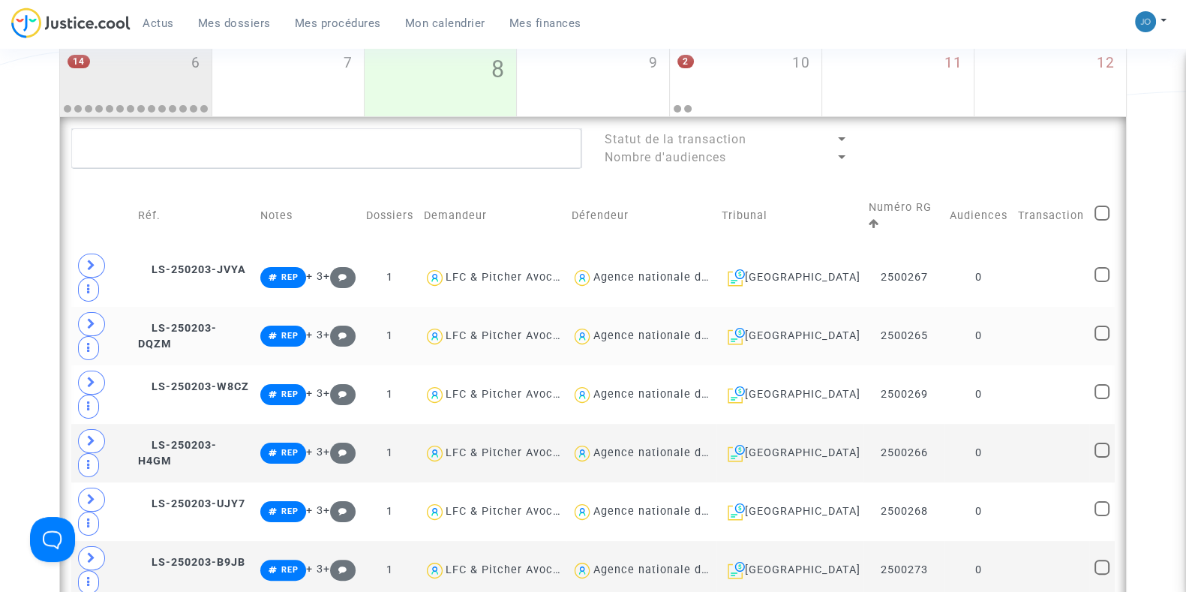
scroll to position [337, 0]
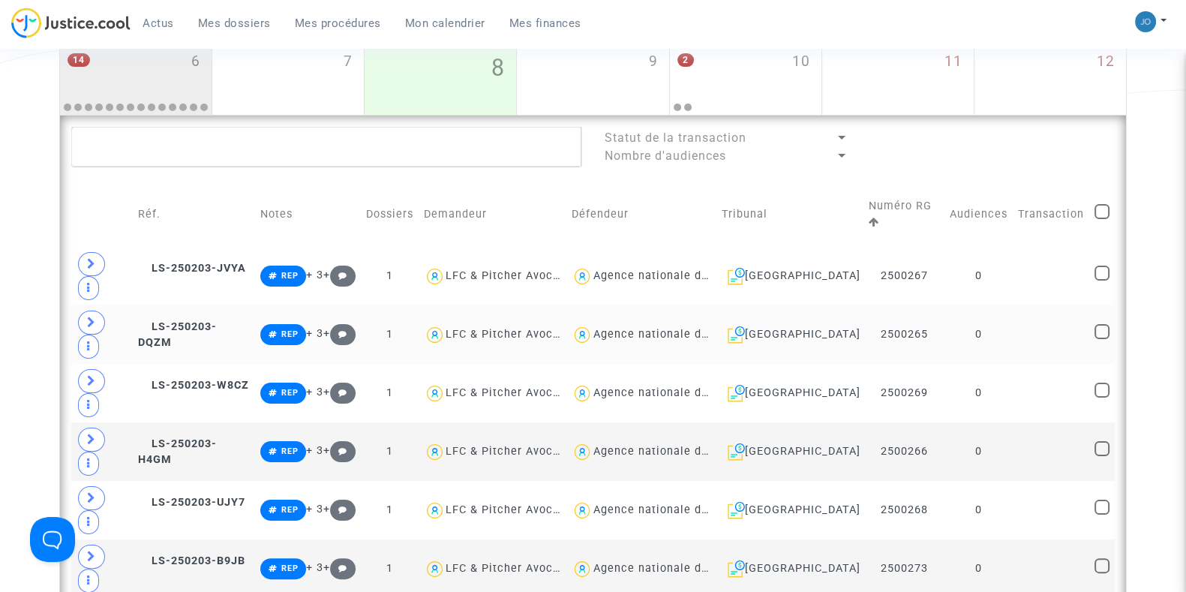
click at [977, 305] on td "0" at bounding box center [978, 334] width 68 height 59
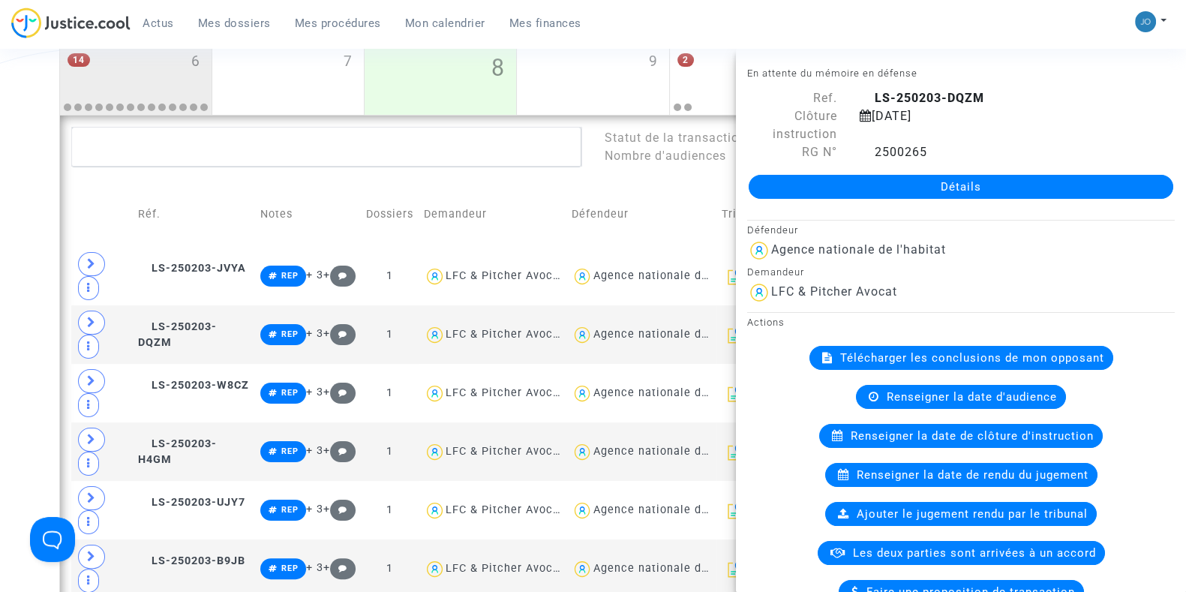
click at [24, 492] on div "Date de clôture d'instruction Date de conciliation Date d'audience Date de juge…" at bounding box center [593, 564] width 1186 height 1558
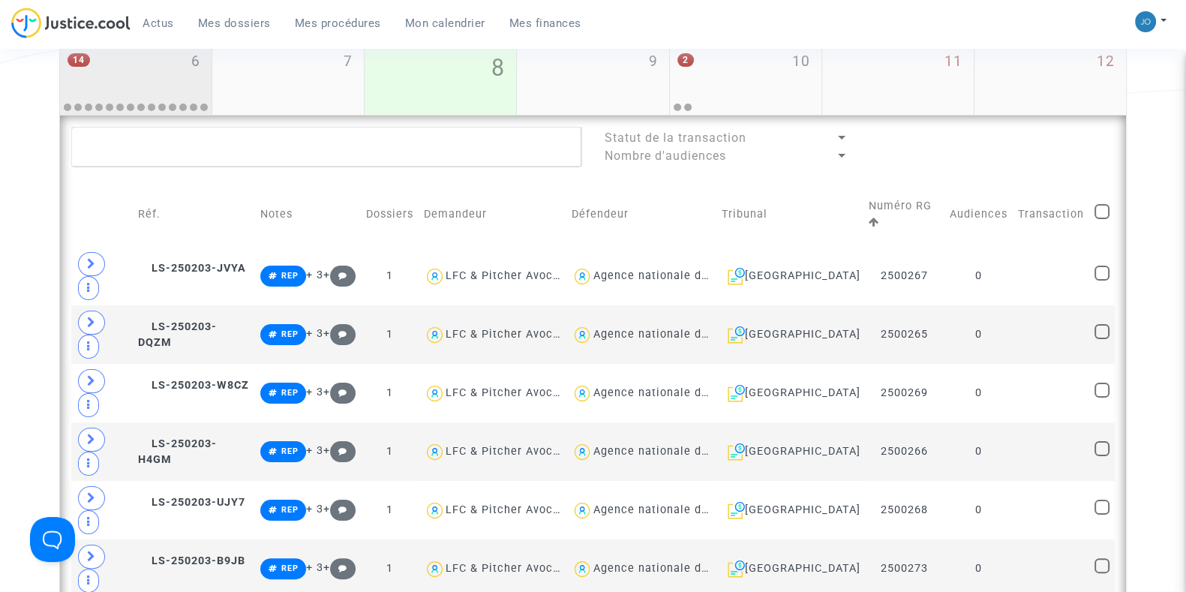
click at [161, 85] on div "14 6" at bounding box center [136, 69] width 152 height 59
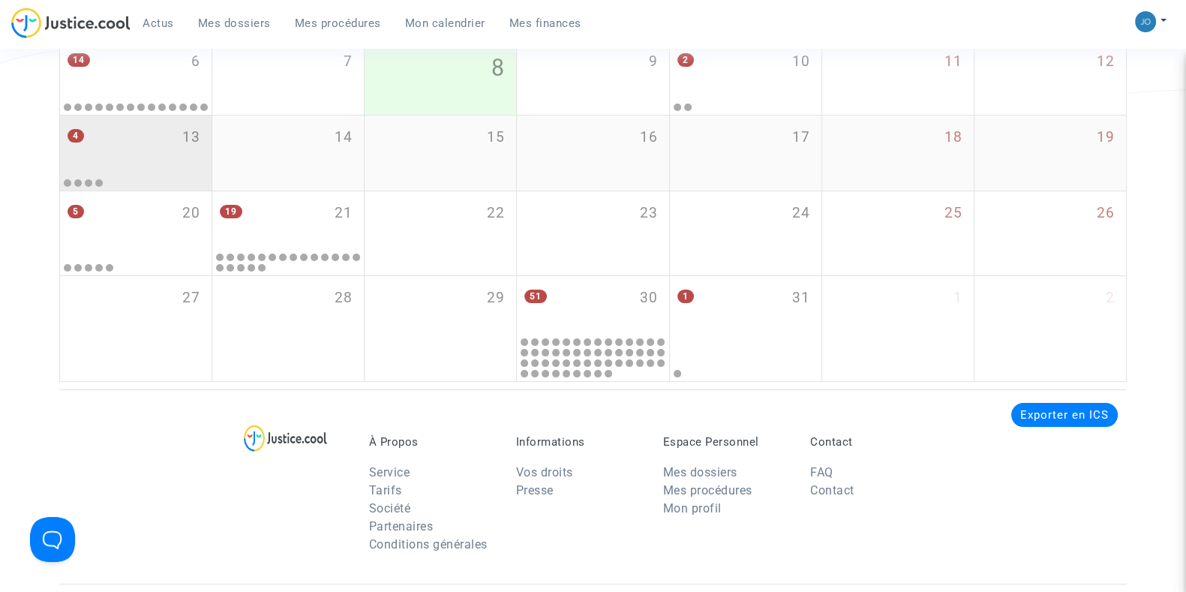
click at [155, 125] on div "4 13" at bounding box center [136, 145] width 152 height 59
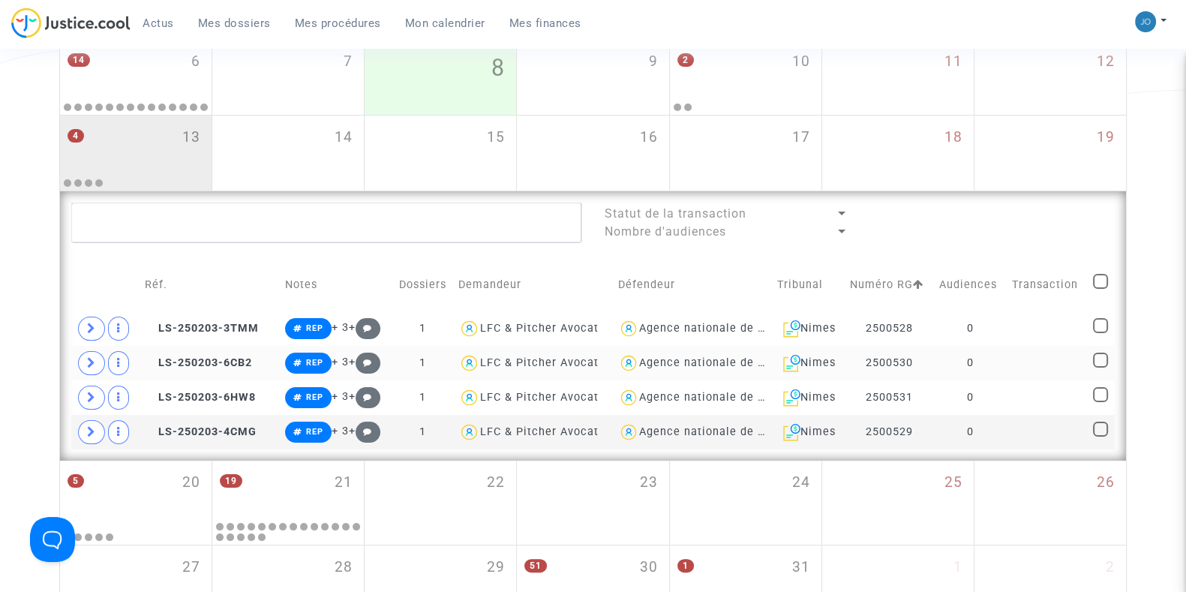
drag, startPoint x: 976, startPoint y: 368, endPoint x: 998, endPoint y: 364, distance: 22.8
click at [998, 364] on td "0" at bounding box center [970, 363] width 73 height 35
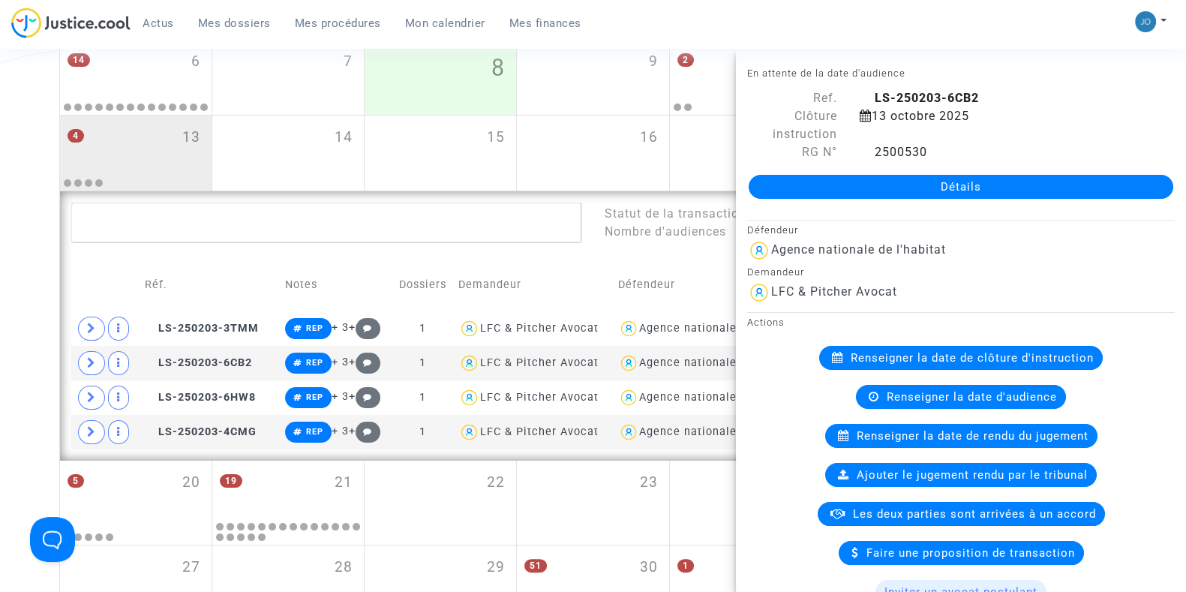
drag, startPoint x: 9, startPoint y: 404, endPoint x: 30, endPoint y: 472, distance: 70.7
click at [30, 472] on div "Date de clôture d'instruction Date de conciliation Date d'audience Date de juge…" at bounding box center [593, 218] width 1186 height 866
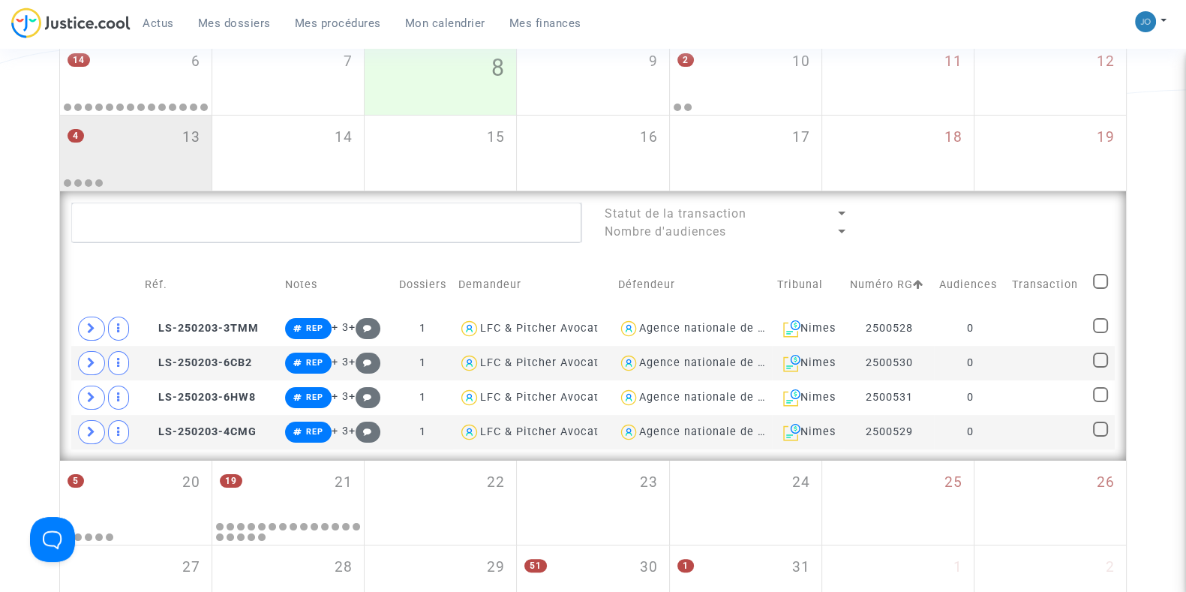
click at [30, 395] on div "Date de clôture d'instruction Date de conciliation Date d'audience Date de juge…" at bounding box center [593, 218] width 1186 height 866
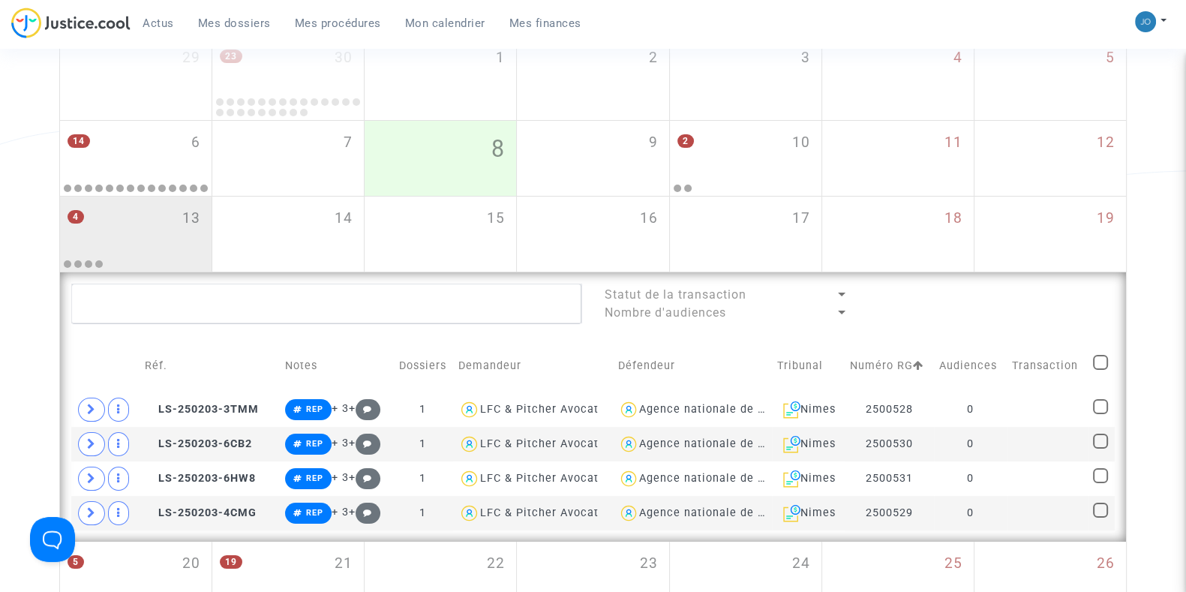
scroll to position [254, 0]
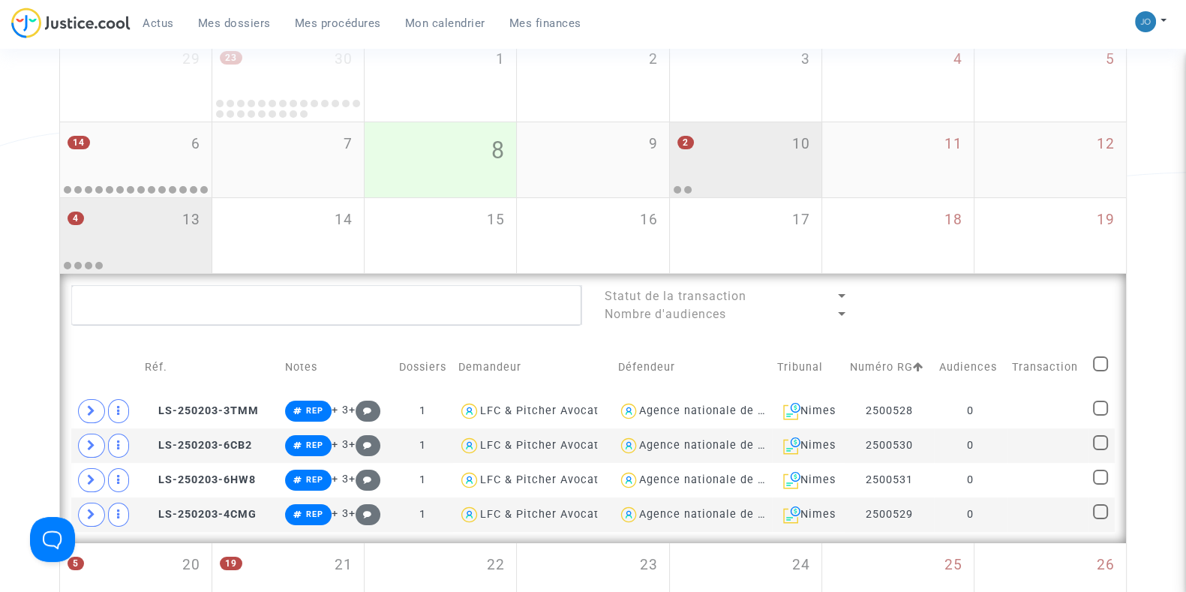
click at [725, 187] on div at bounding box center [745, 189] width 147 height 12
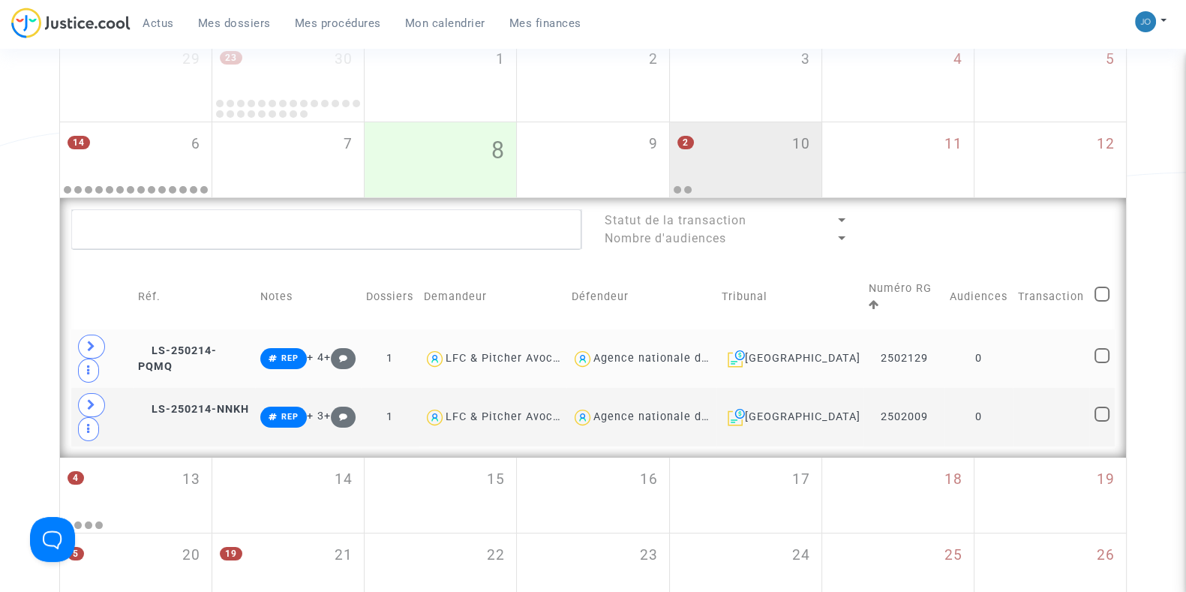
click at [1028, 329] on td at bounding box center [1051, 358] width 77 height 59
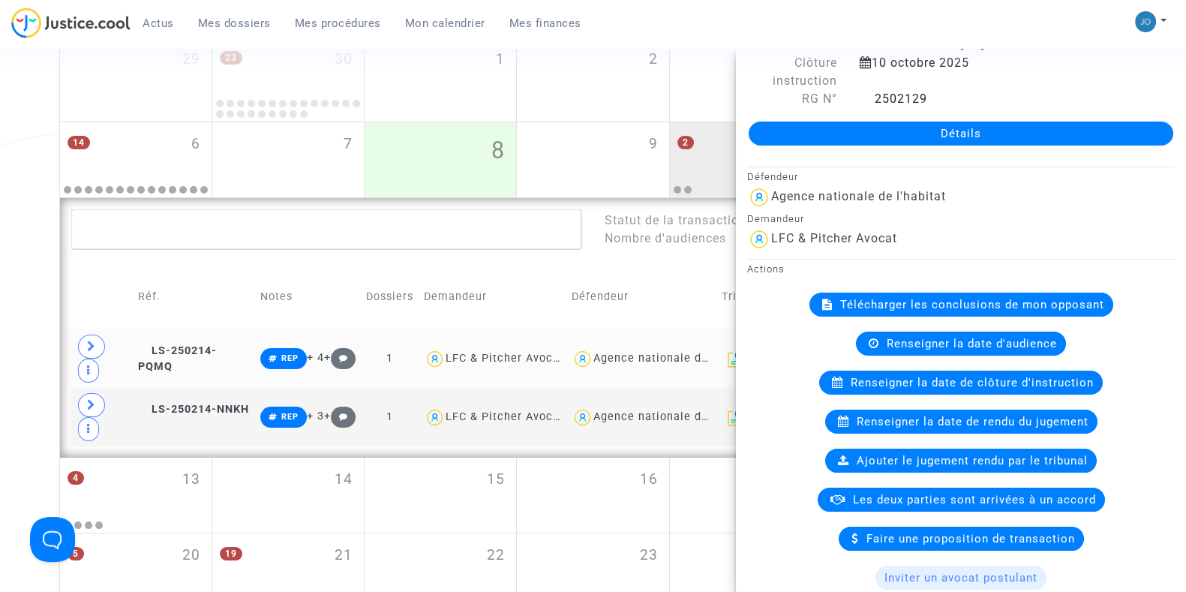
scroll to position [15, 0]
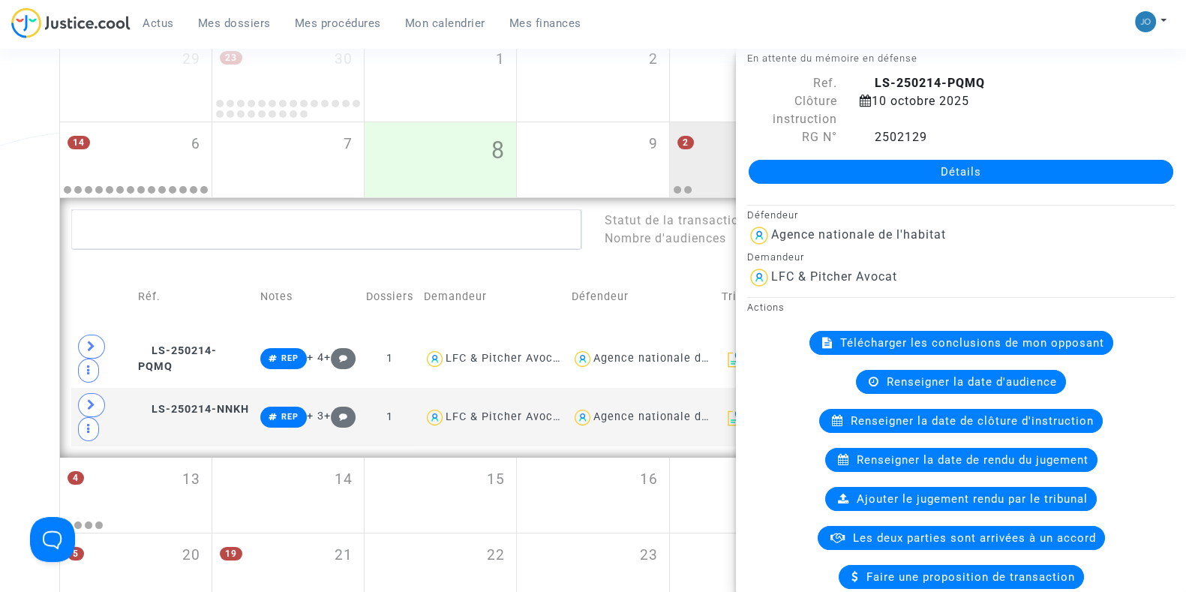
click at [0, 418] on div "Date de clôture d'instruction Date de conciliation Date d'audience Date de juge…" at bounding box center [593, 296] width 1186 height 856
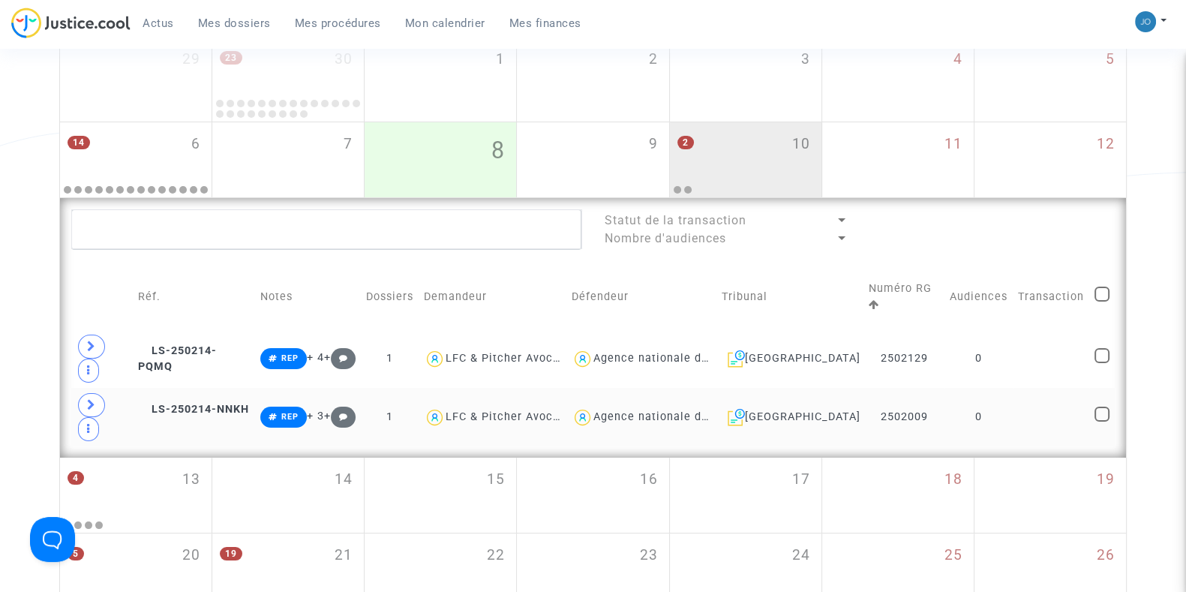
click at [925, 388] on td "2502009" at bounding box center [903, 417] width 81 height 59
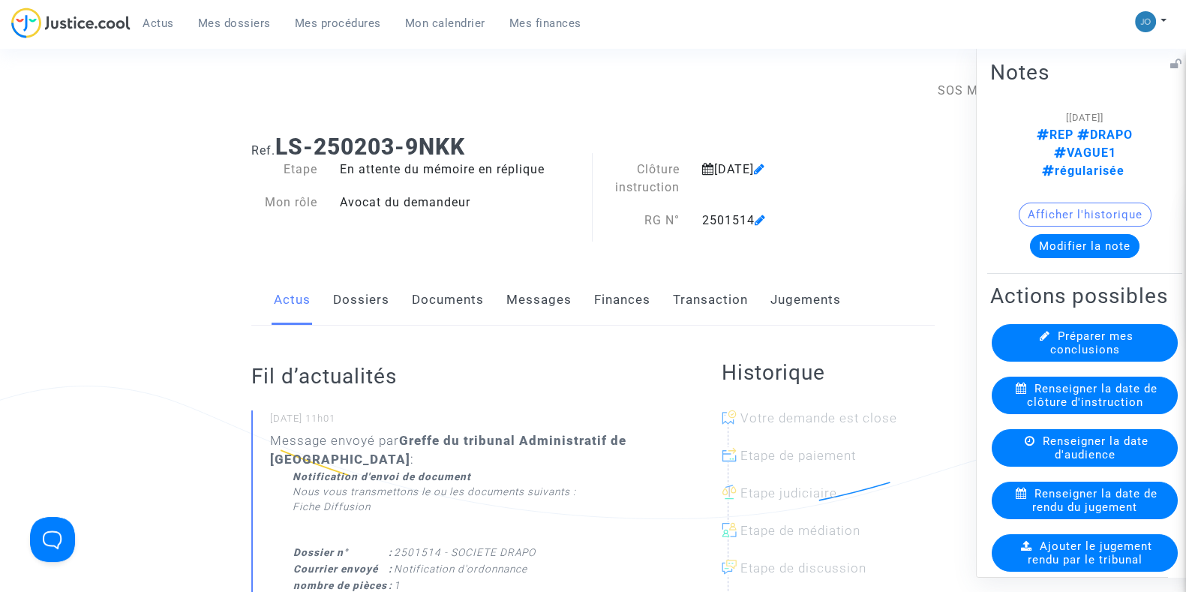
click at [1097, 233] on button "Modifier la note" at bounding box center [1085, 245] width 110 height 24
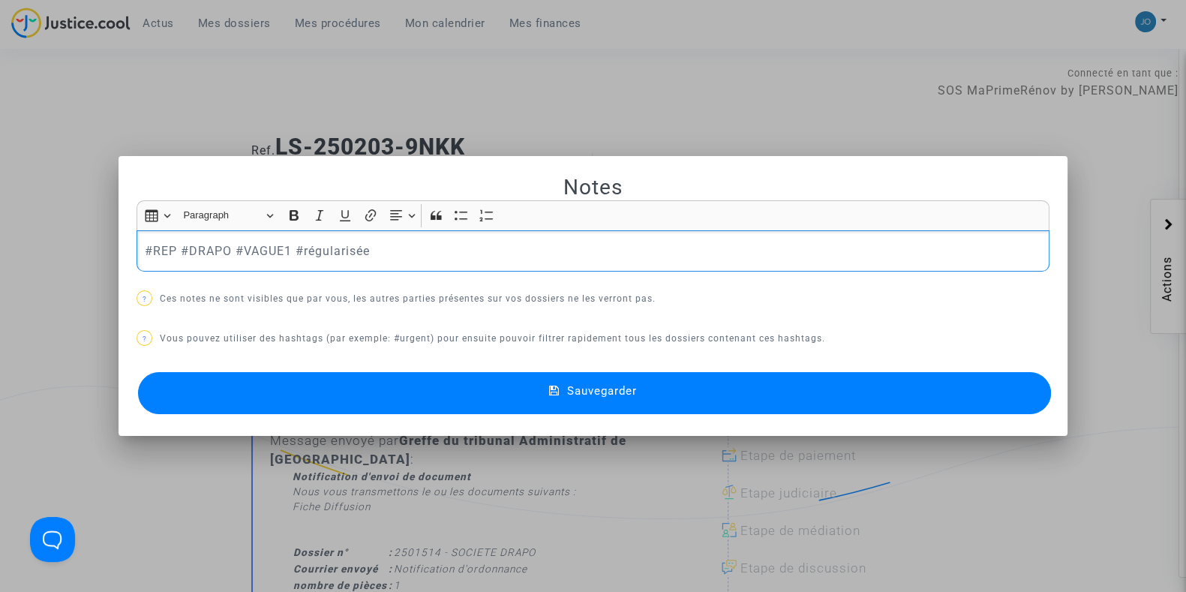
drag, startPoint x: 381, startPoint y: 242, endPoint x: 0, endPoint y: 228, distance: 381.2
click at [0, 228] on div "Notes Rich Text Editor Insert table Insert table Heading Paragraph Paragraph He…" at bounding box center [593, 296] width 1186 height 592
click at [620, 391] on span "Sauvegarder" at bounding box center [602, 391] width 70 height 14
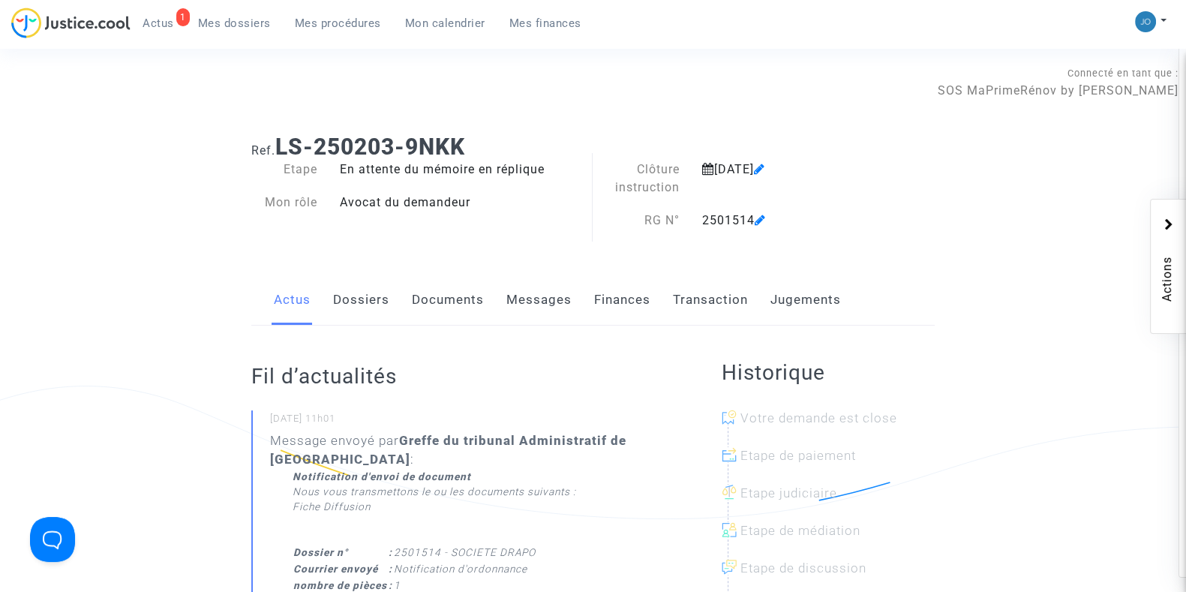
click at [378, 301] on link "Dossiers" at bounding box center [361, 300] width 56 height 50
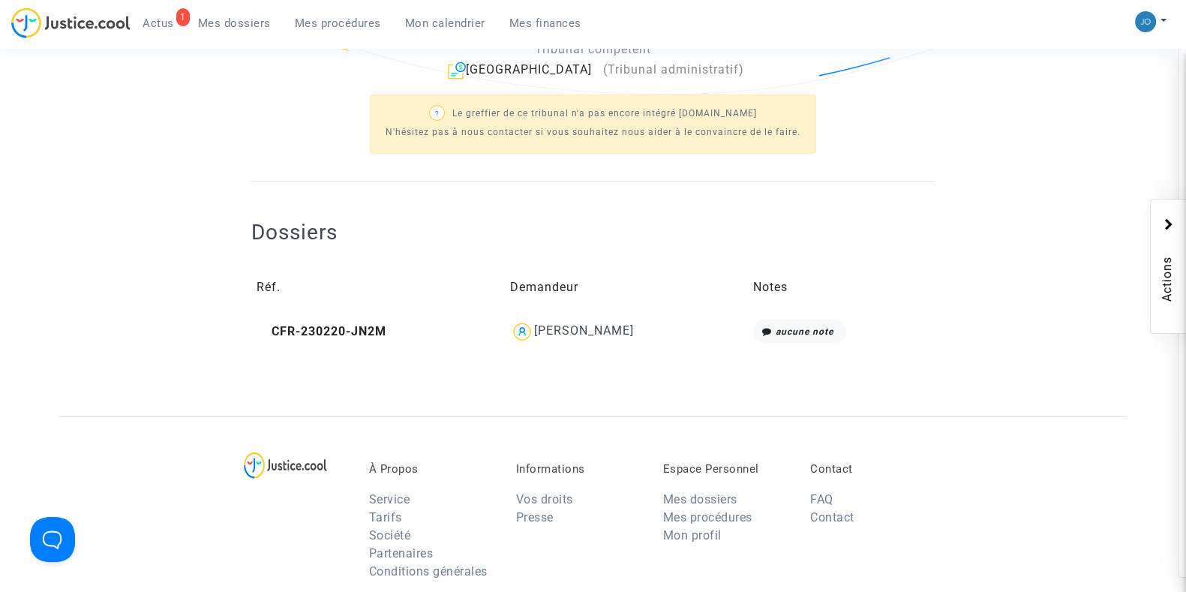
scroll to position [434, 0]
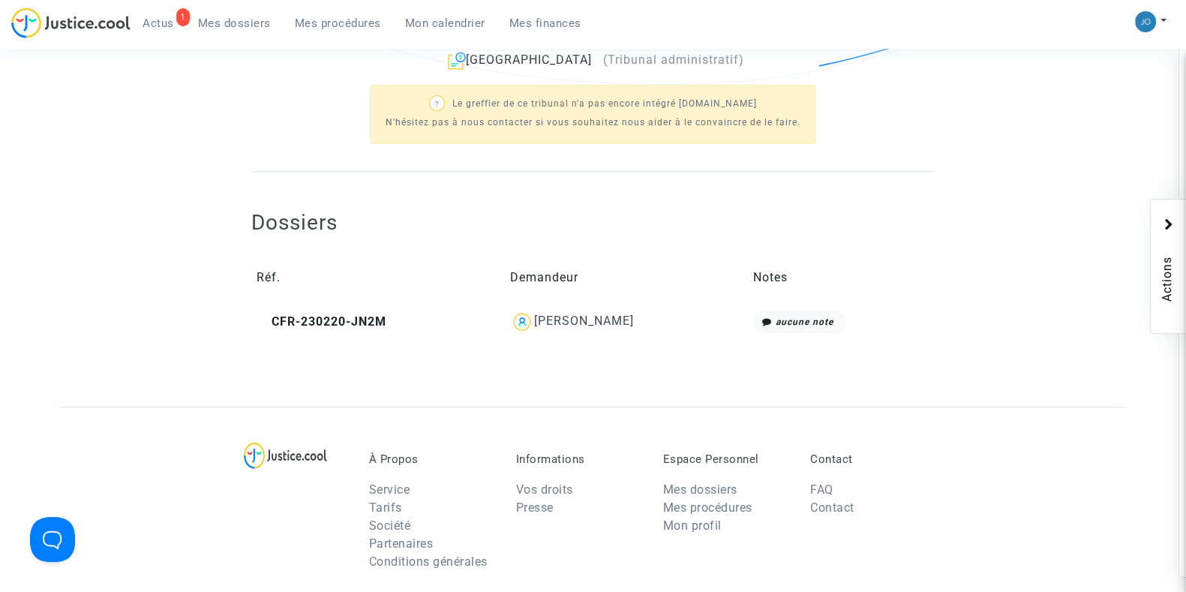
click at [527, 388] on div at bounding box center [592, 380] width 683 height 53
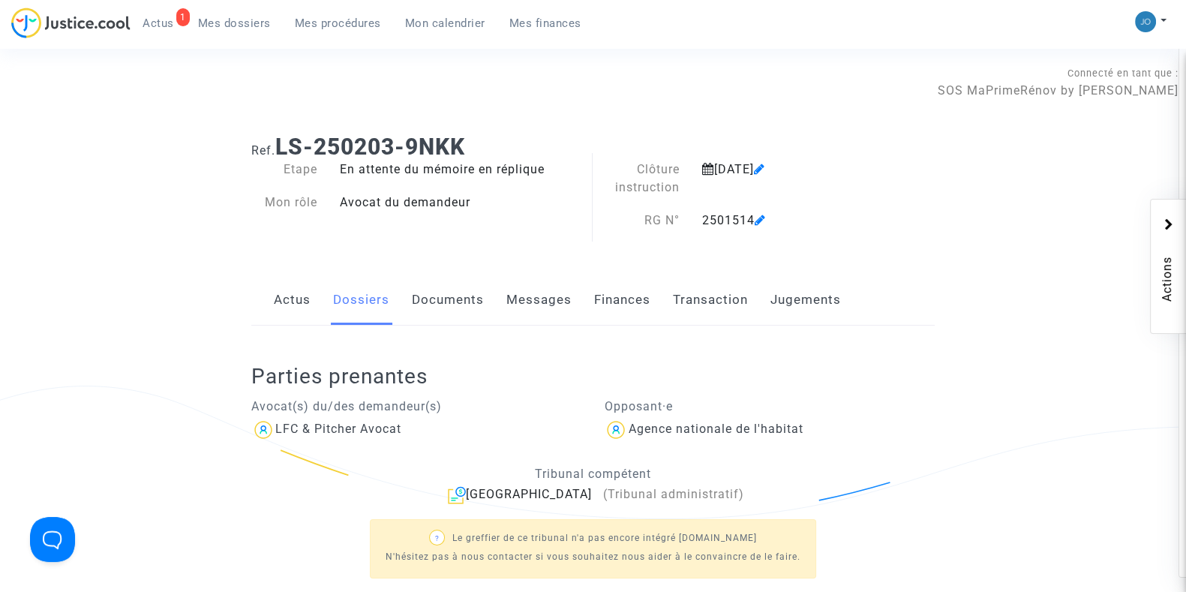
click at [249, 17] on span "Mes dossiers" at bounding box center [234, 24] width 73 height 14
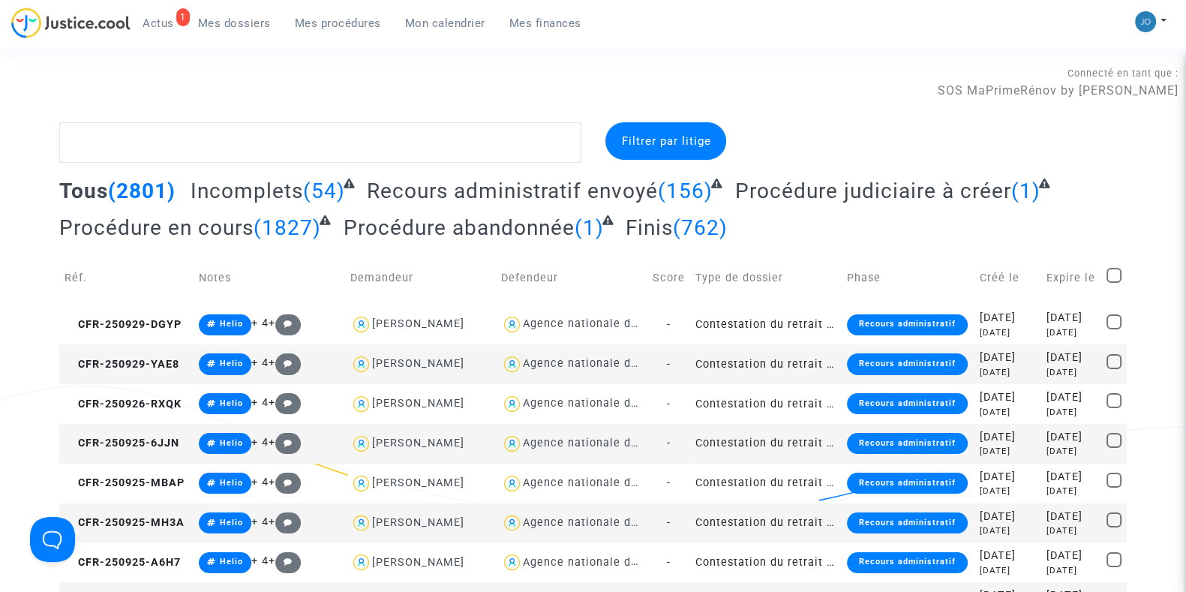
click at [1168, 24] on div "Mon profil Changer de compte Paramètres Déconnexion" at bounding box center [1154, 30] width 41 height 38
click at [1162, 17] on button at bounding box center [1150, 22] width 33 height 23
click at [1097, 77] on link "Changer de compte" at bounding box center [1091, 77] width 152 height 24
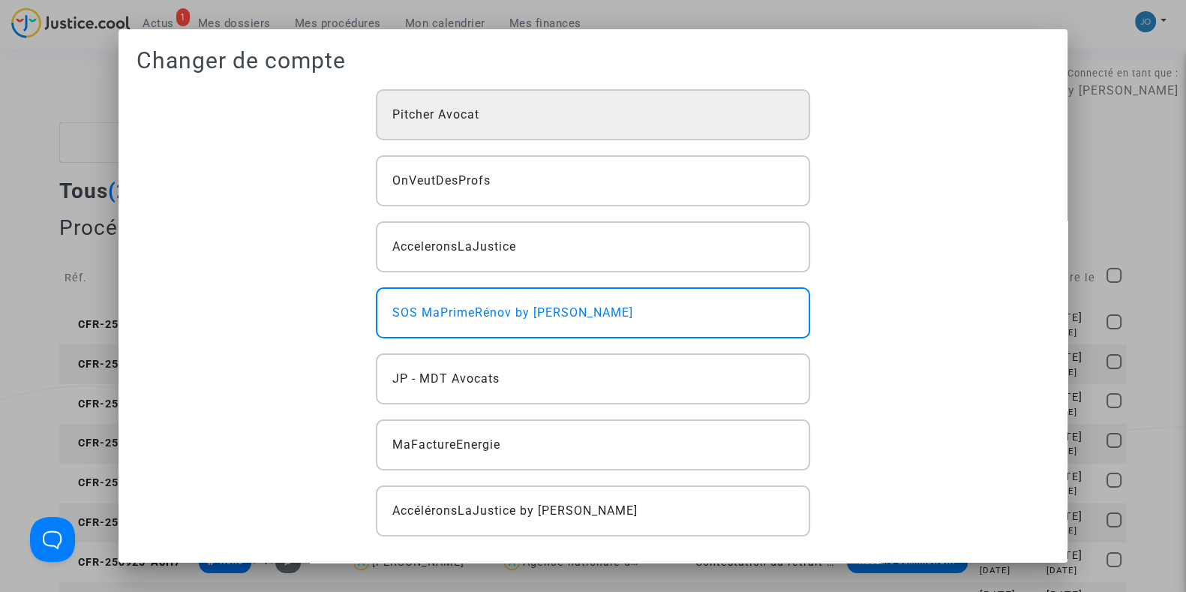
click at [506, 120] on div "Pitcher Avocat" at bounding box center [593, 114] width 434 height 51
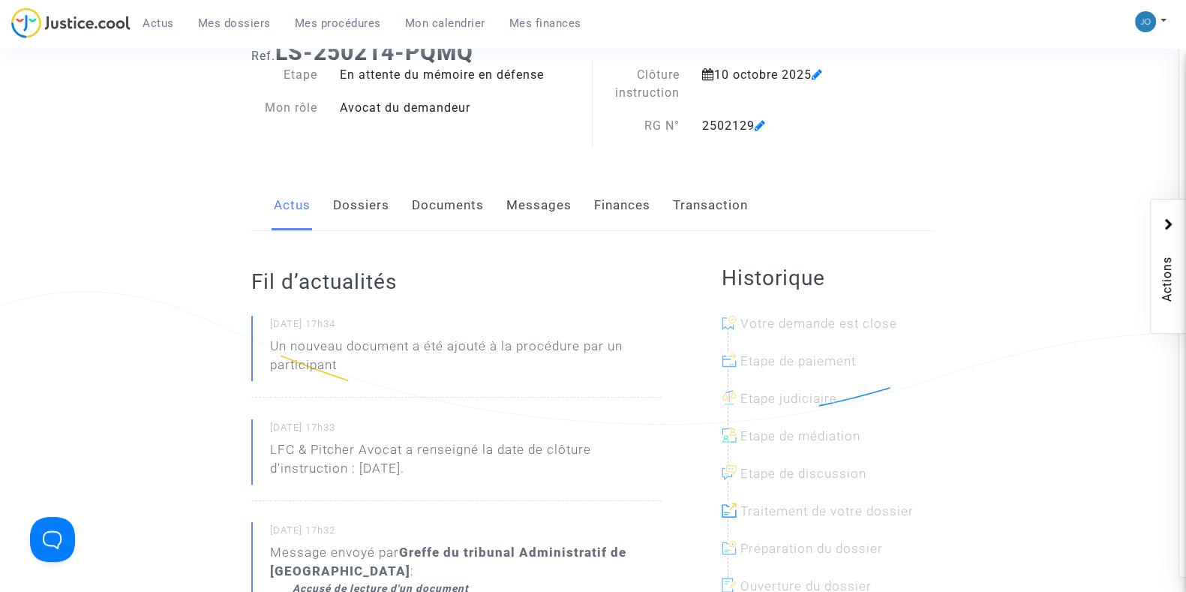
scroll to position [98, 0]
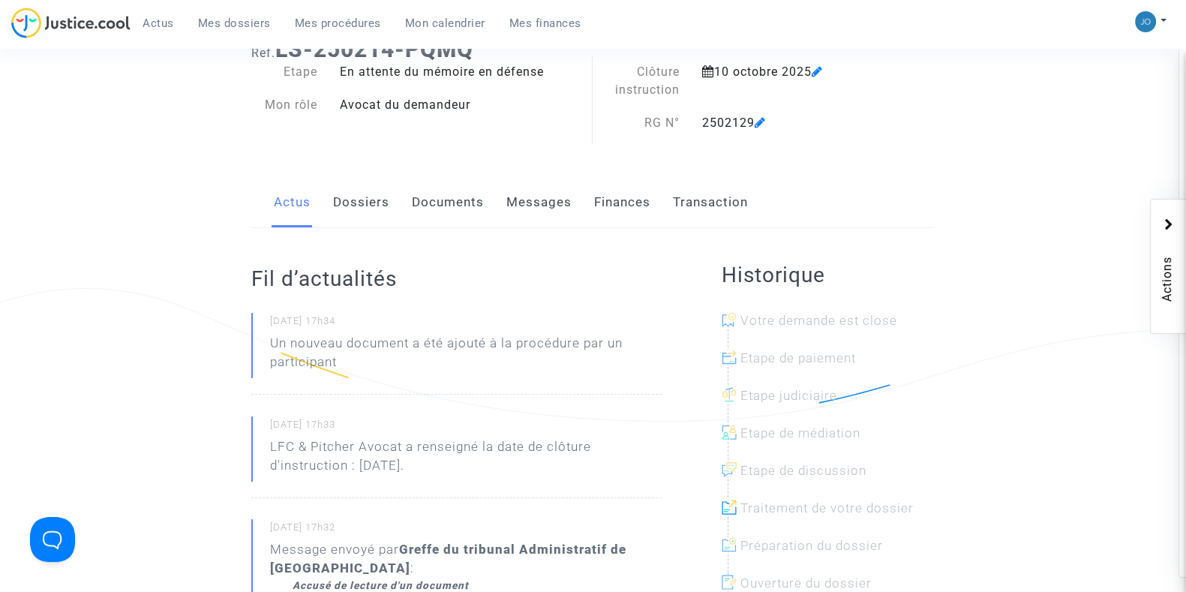
click at [420, 189] on link "Documents" at bounding box center [448, 203] width 72 height 50
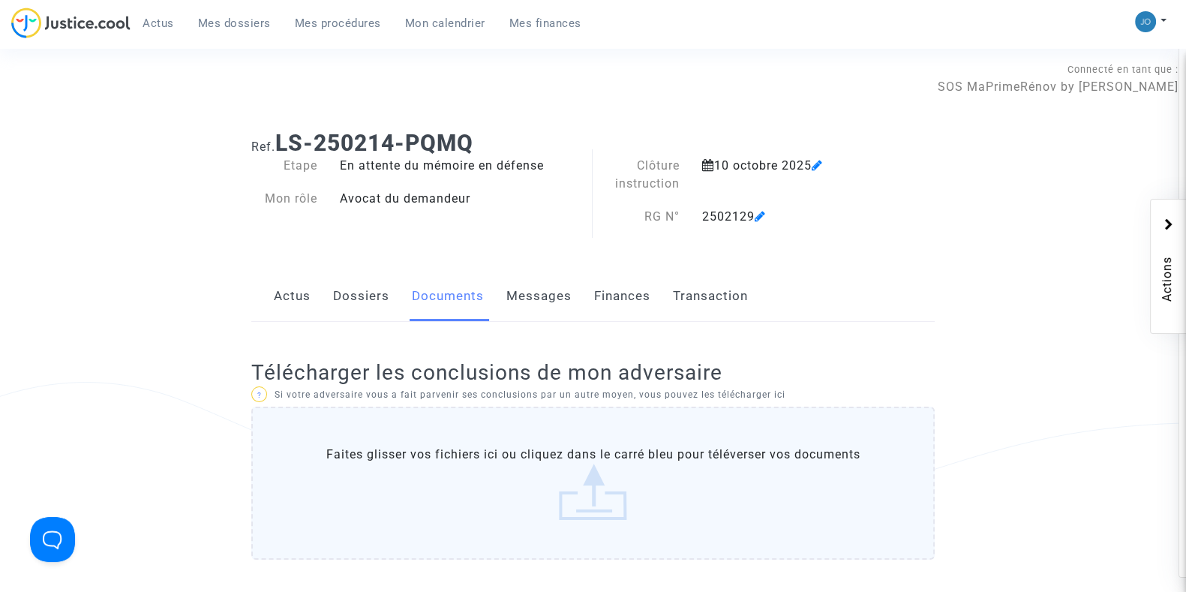
scroll to position [5, 0]
drag, startPoint x: 491, startPoint y: 147, endPoint x: 281, endPoint y: 130, distance: 210.7
click at [281, 130] on h1 "Ref. LS-250214-PQMQ" at bounding box center [592, 142] width 683 height 27
copy b "LS-250214-PQMQ"
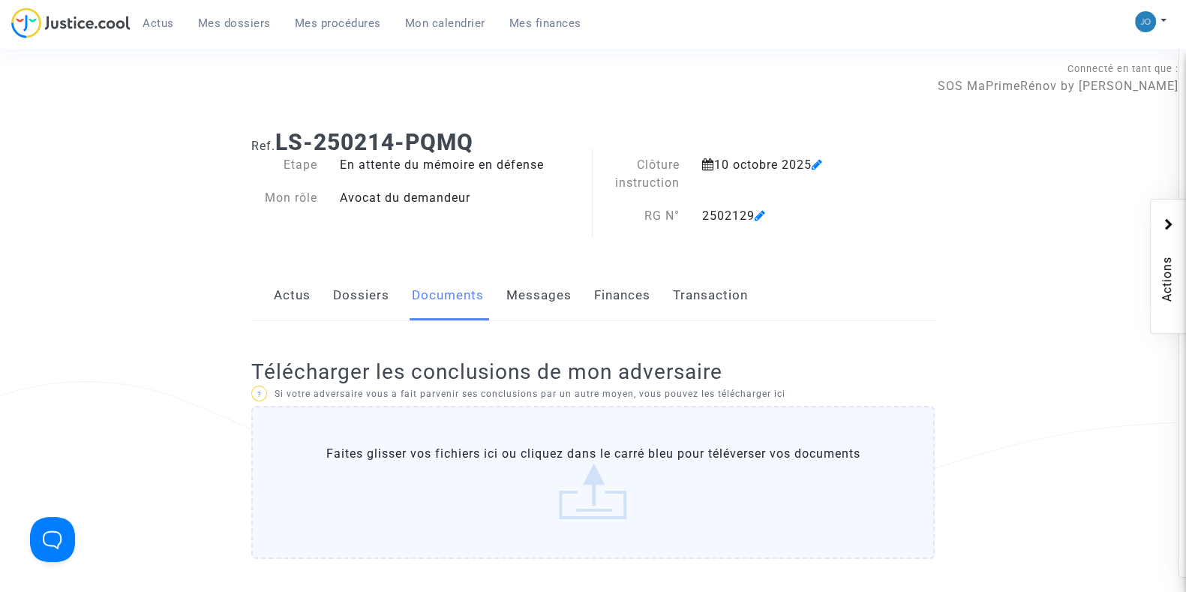
click at [338, 303] on link "Dossiers" at bounding box center [361, 296] width 56 height 50
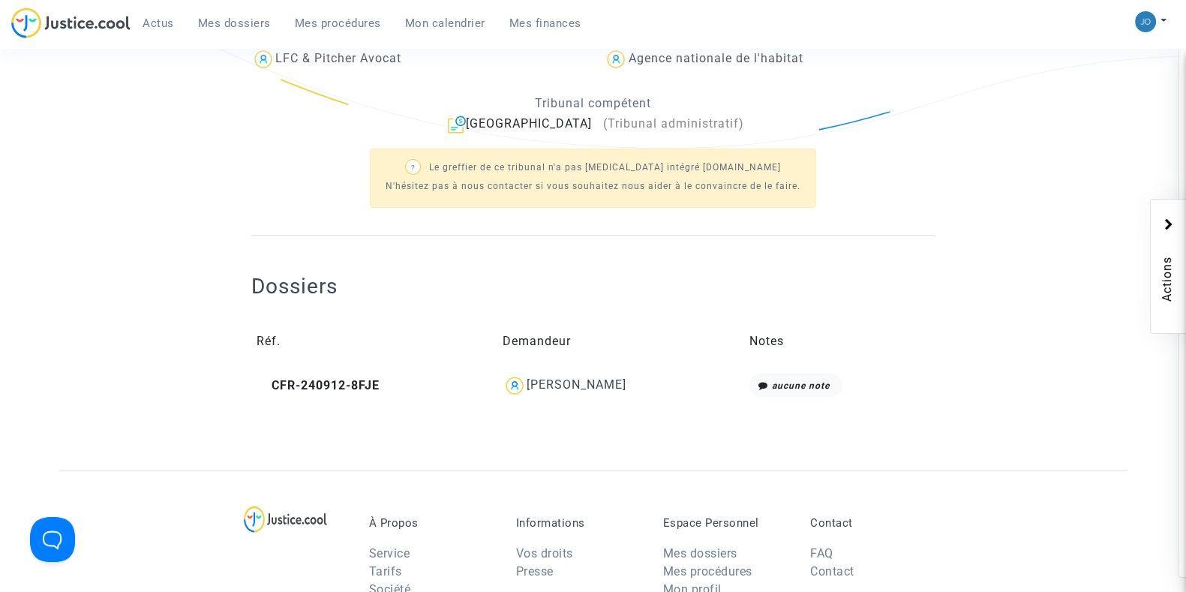
scroll to position [462, 0]
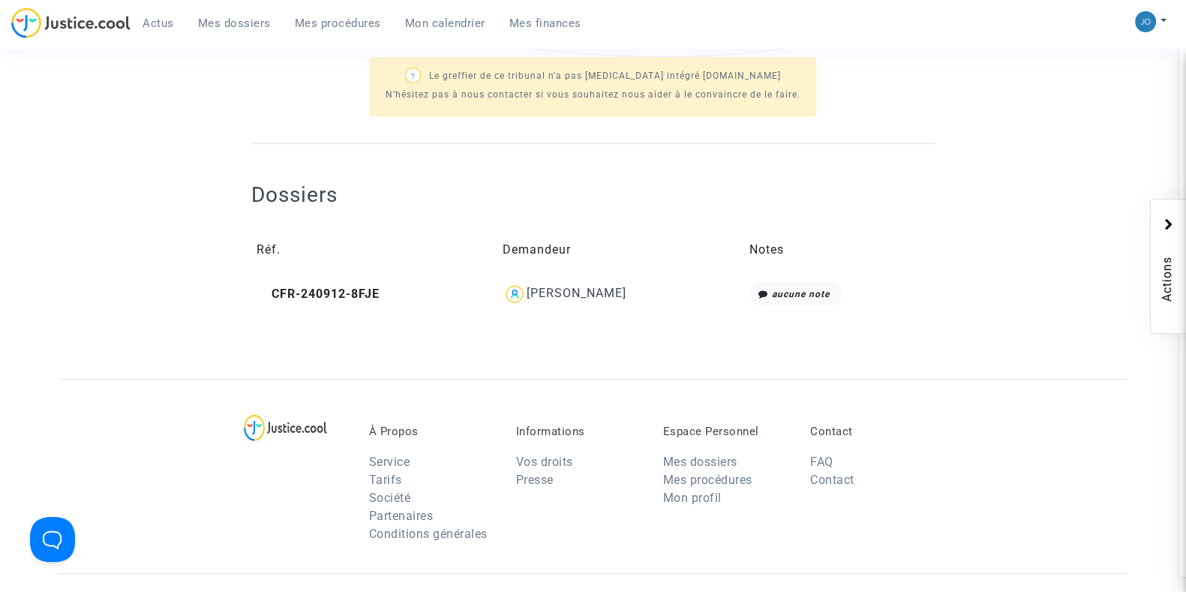
drag, startPoint x: 635, startPoint y: 294, endPoint x: 521, endPoint y: 290, distance: 113.3
click at [521, 290] on div "thibault marichal" at bounding box center [621, 294] width 236 height 24
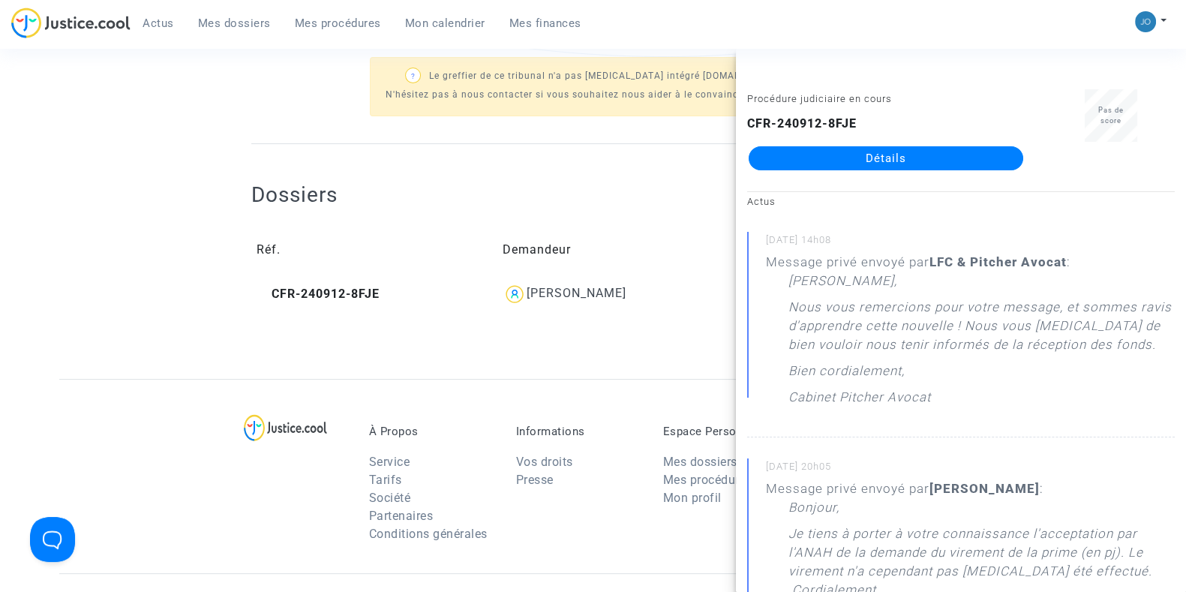
click at [491, 381] on div "À Propos Service Tarifs Société Partenaires Conditions générales Informations V…" at bounding box center [592, 476] width 1067 height 194
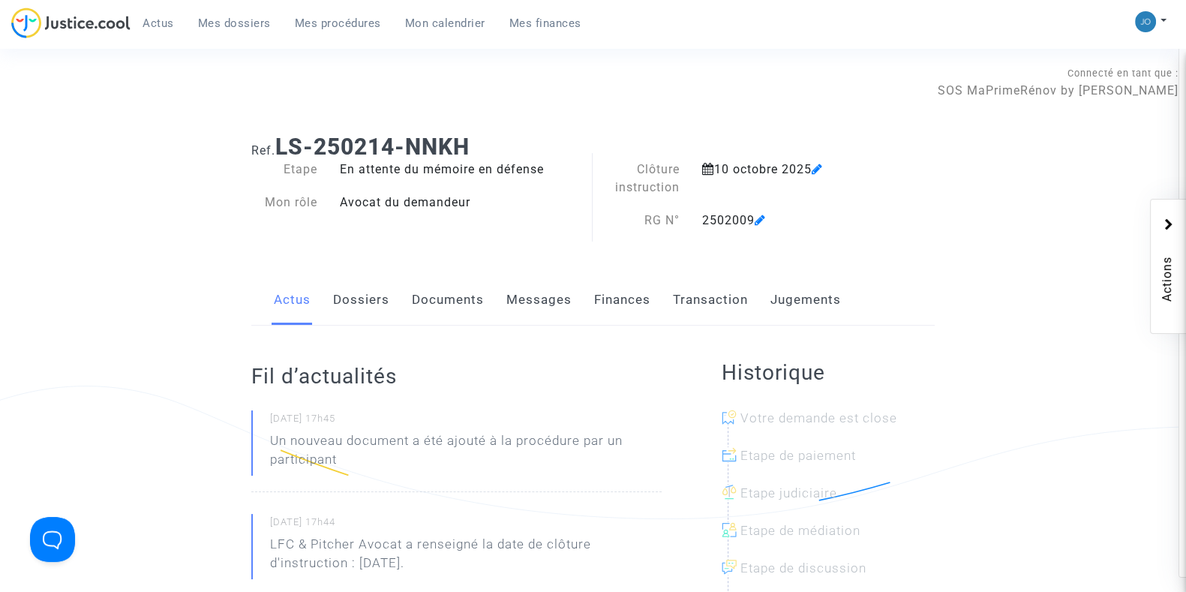
click at [435, 286] on link "Documents" at bounding box center [448, 300] width 72 height 50
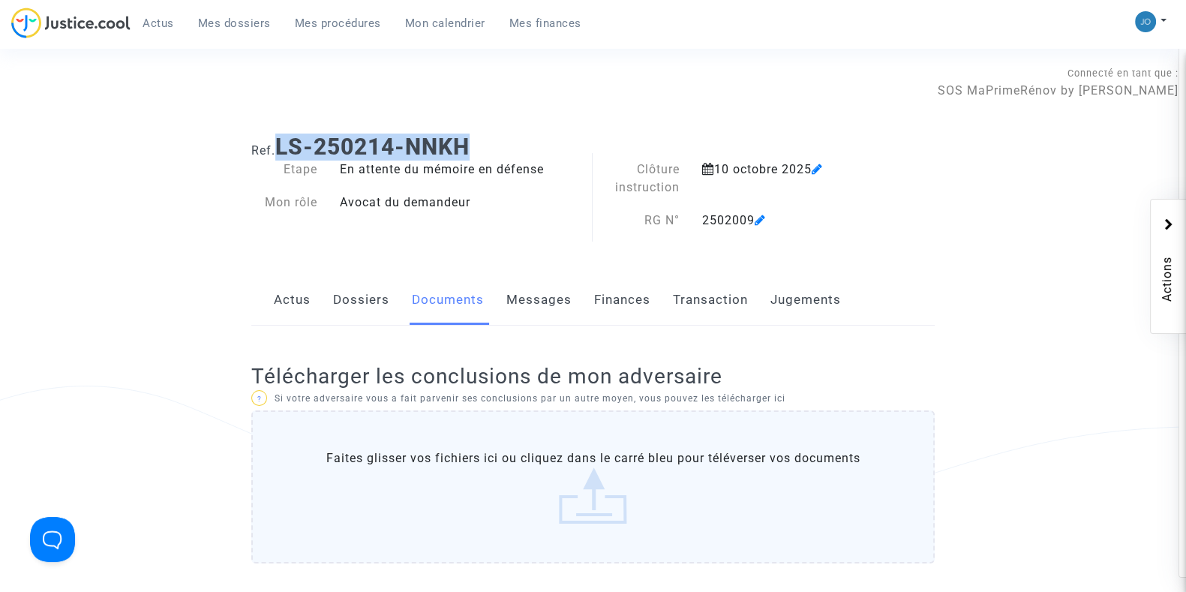
drag, startPoint x: 486, startPoint y: 152, endPoint x: 282, endPoint y: 150, distance: 204.0
click at [282, 150] on h1 "Ref. LS-250214-NNKH" at bounding box center [592, 147] width 683 height 27
copy b "LS-250214-NNKH"
click at [362, 293] on link "Dossiers" at bounding box center [361, 300] width 56 height 50
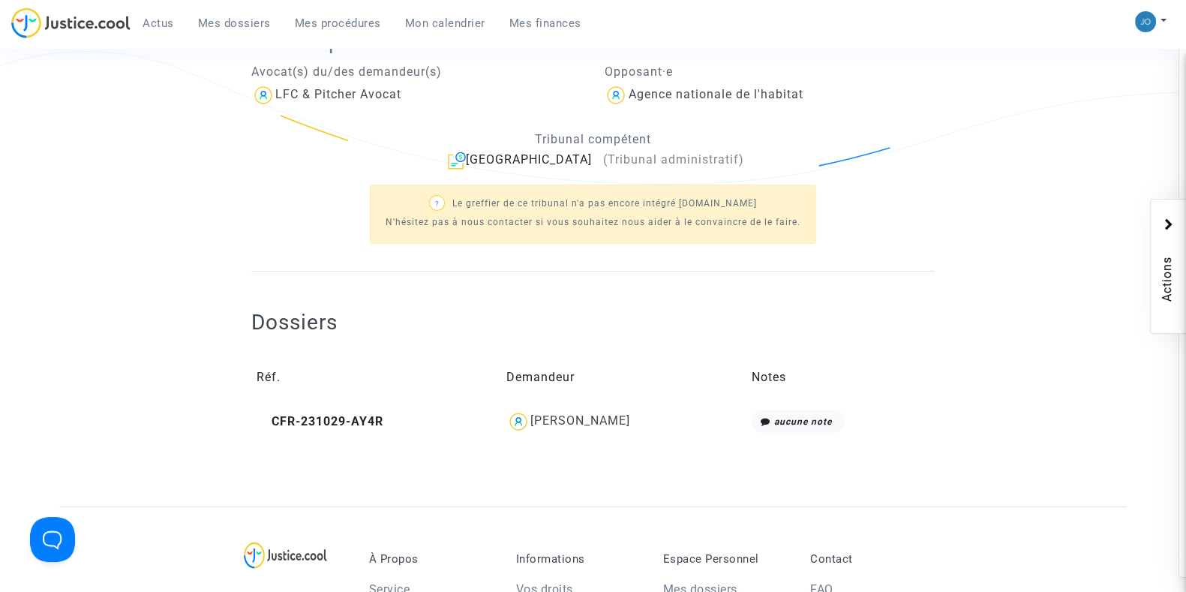
scroll to position [331, 0]
